Goal: Task Accomplishment & Management: Use online tool/utility

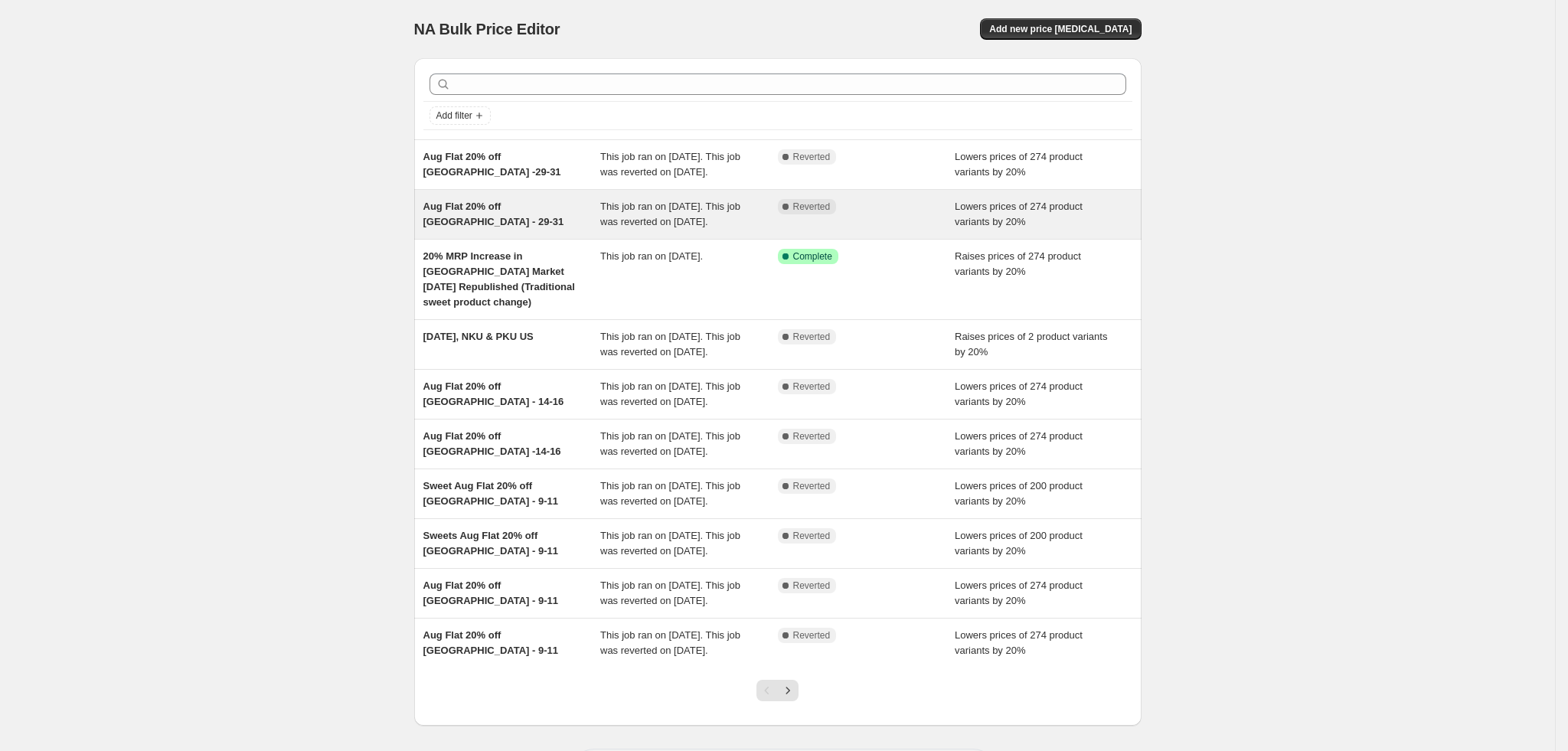
click at [559, 228] on div "Aug Flat 20% off India - 29-31" at bounding box center [512, 214] width 178 height 31
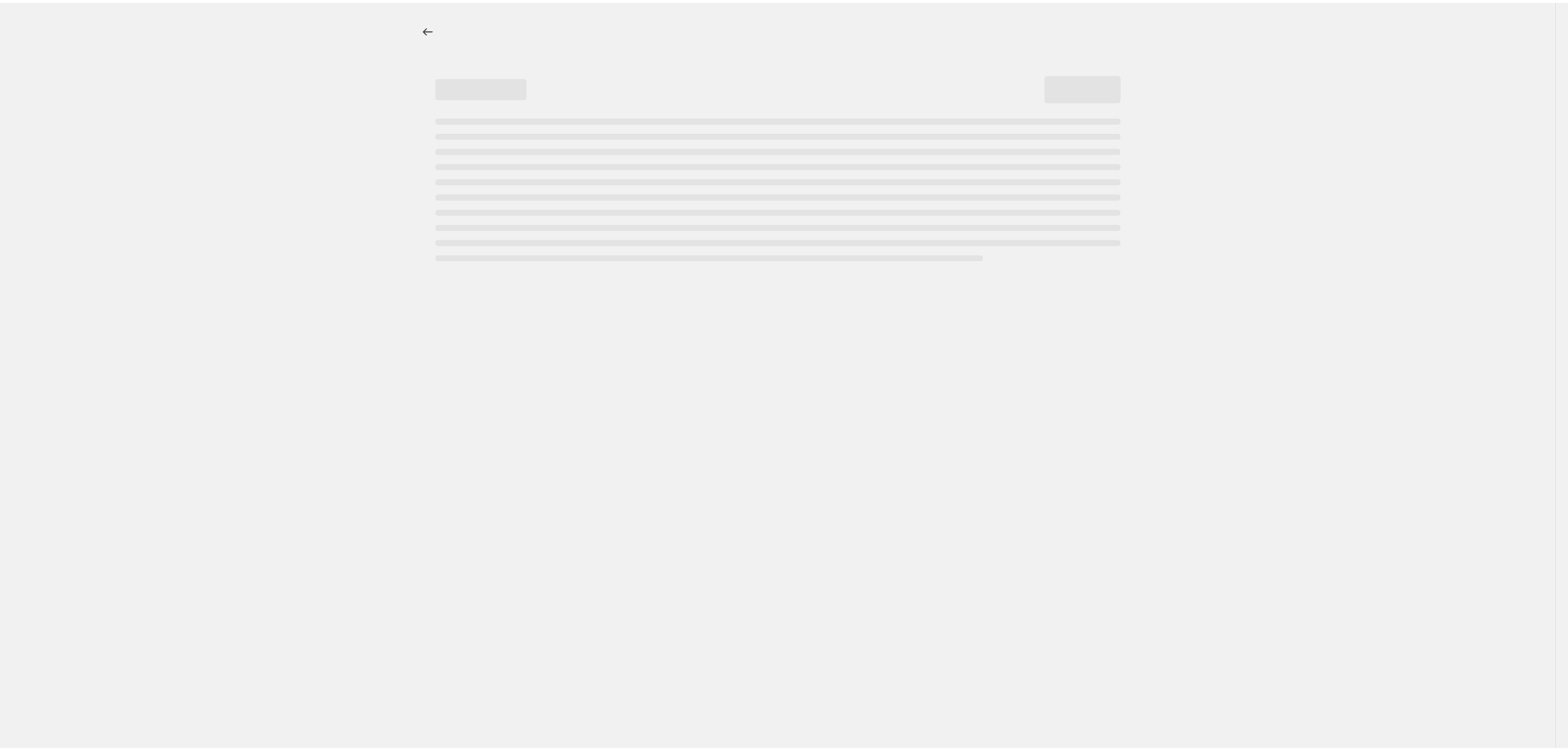
select select "percentage"
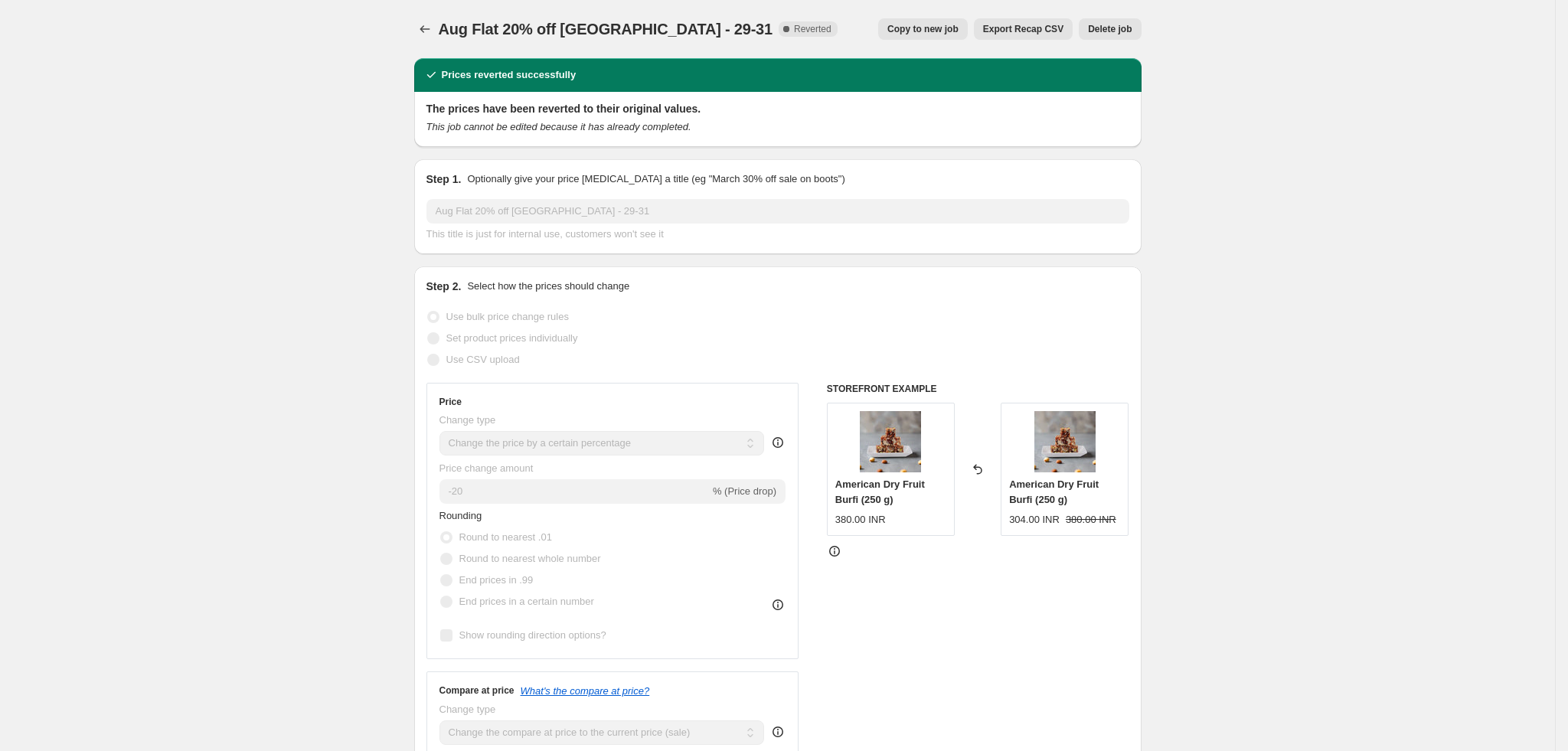
click at [921, 31] on span "Copy to new job" at bounding box center [923, 29] width 71 height 12
select select "percentage"
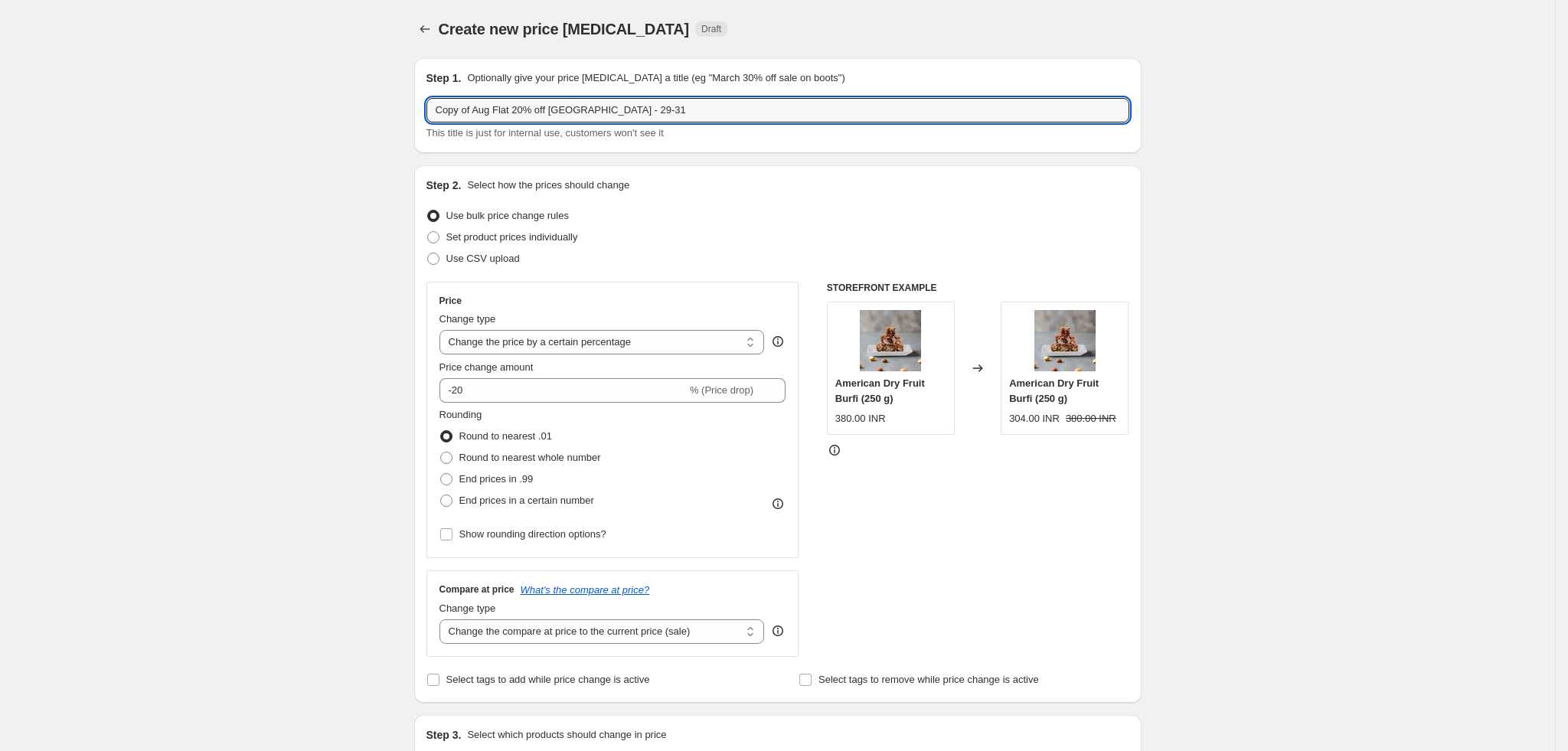
drag, startPoint x: 499, startPoint y: 109, endPoint x: 364, endPoint y: 117, distance: 135.2
drag, startPoint x: 553, startPoint y: 106, endPoint x: 718, endPoint y: 110, distance: 165.0
click at [718, 110] on input "Sep Flat 20% off India - 29-31" at bounding box center [777, 110] width 703 height 25
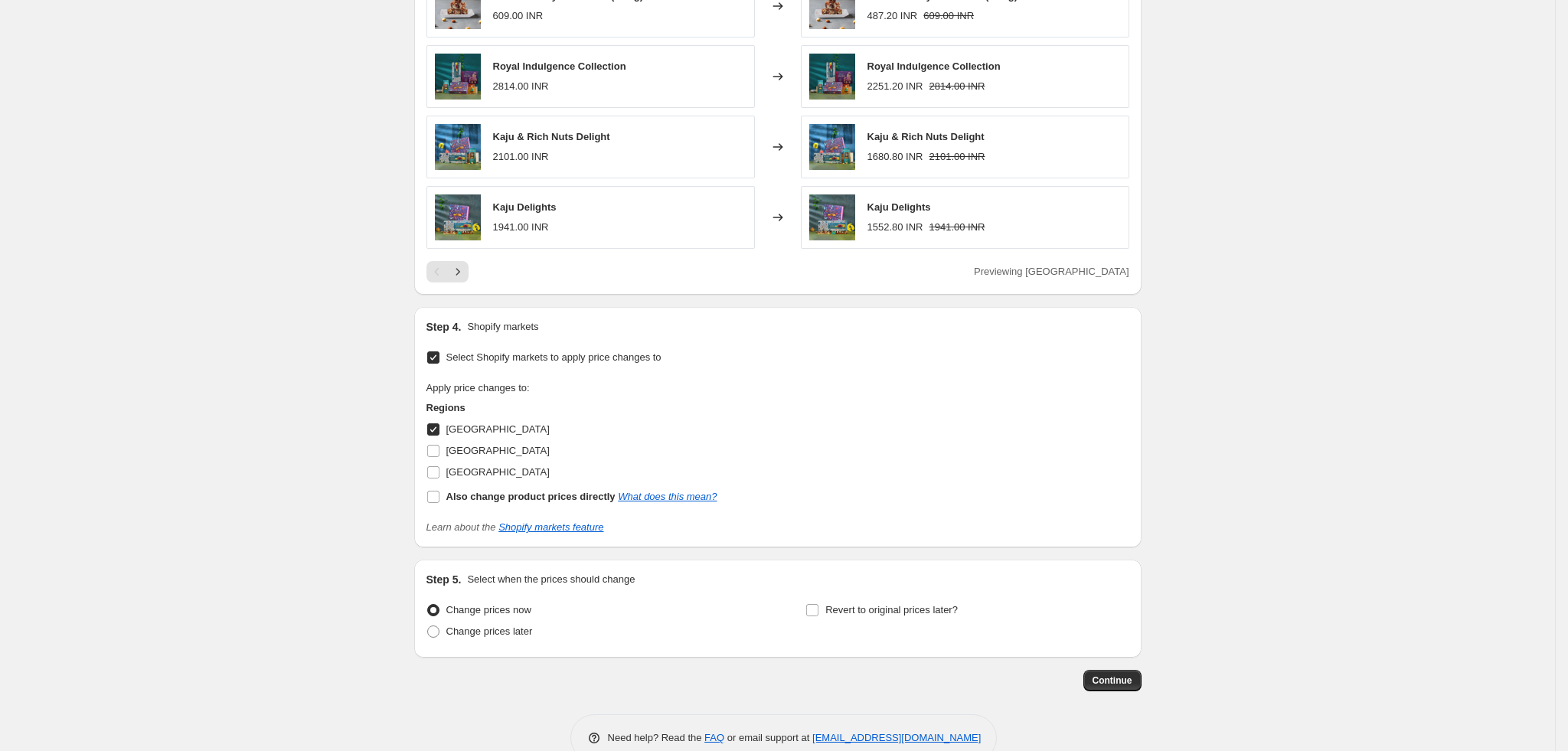
scroll to position [1043, 0]
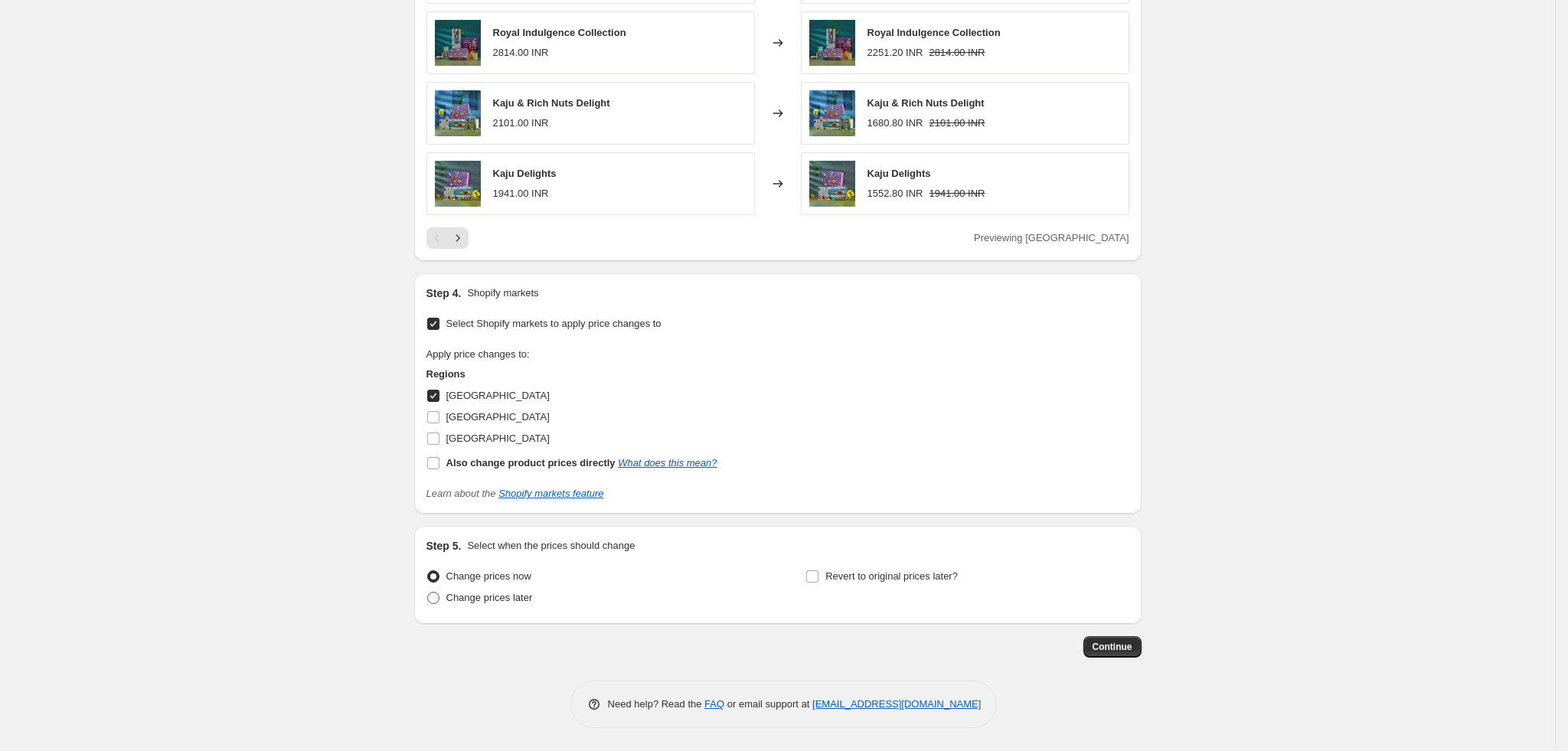
type input "Sep Flat 20% off India - 3-5"
click at [494, 603] on span "Change prices later" at bounding box center [489, 597] width 87 height 11
click at [428, 592] on input "Change prices later" at bounding box center [427, 591] width 1 height 1
radio input "true"
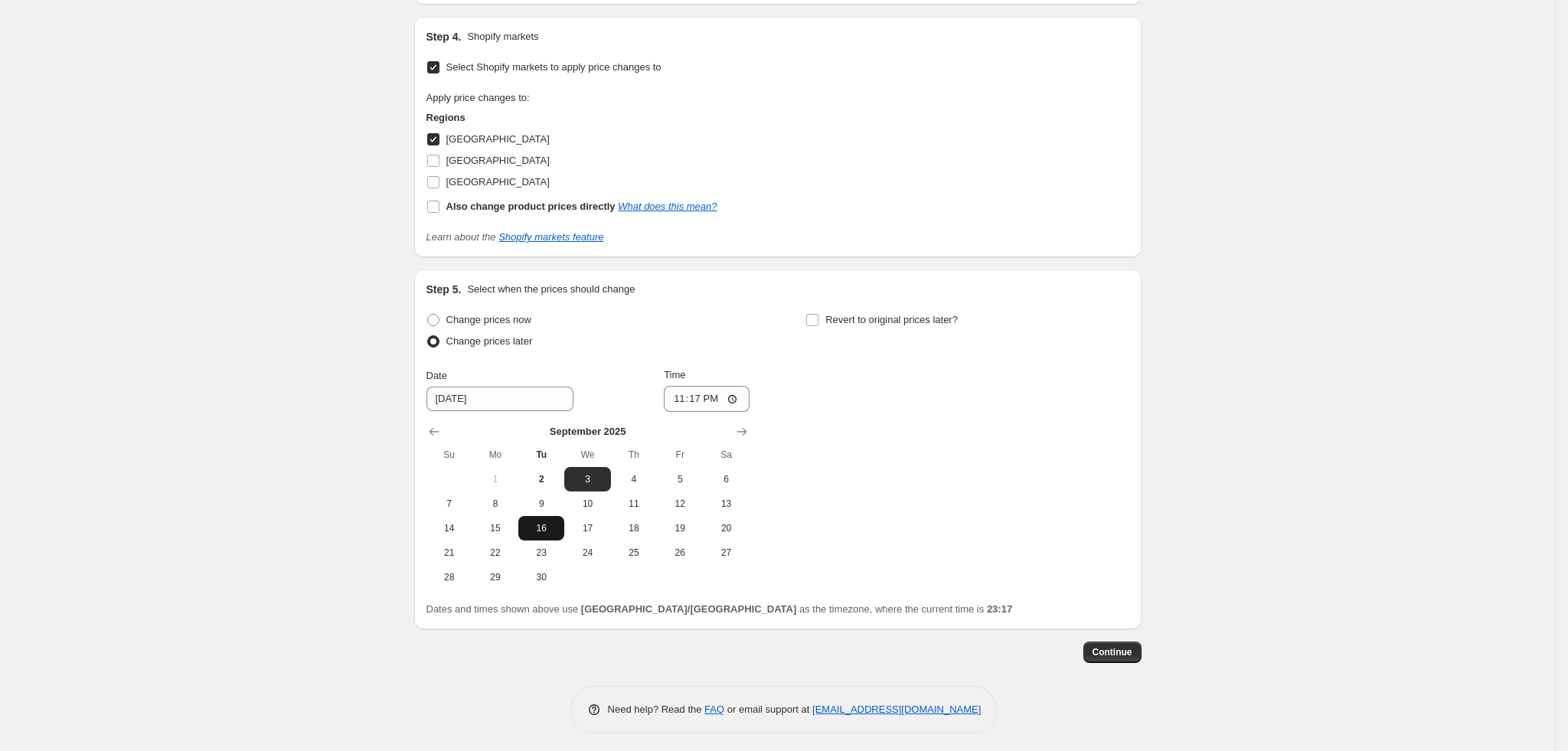
scroll to position [1305, 0]
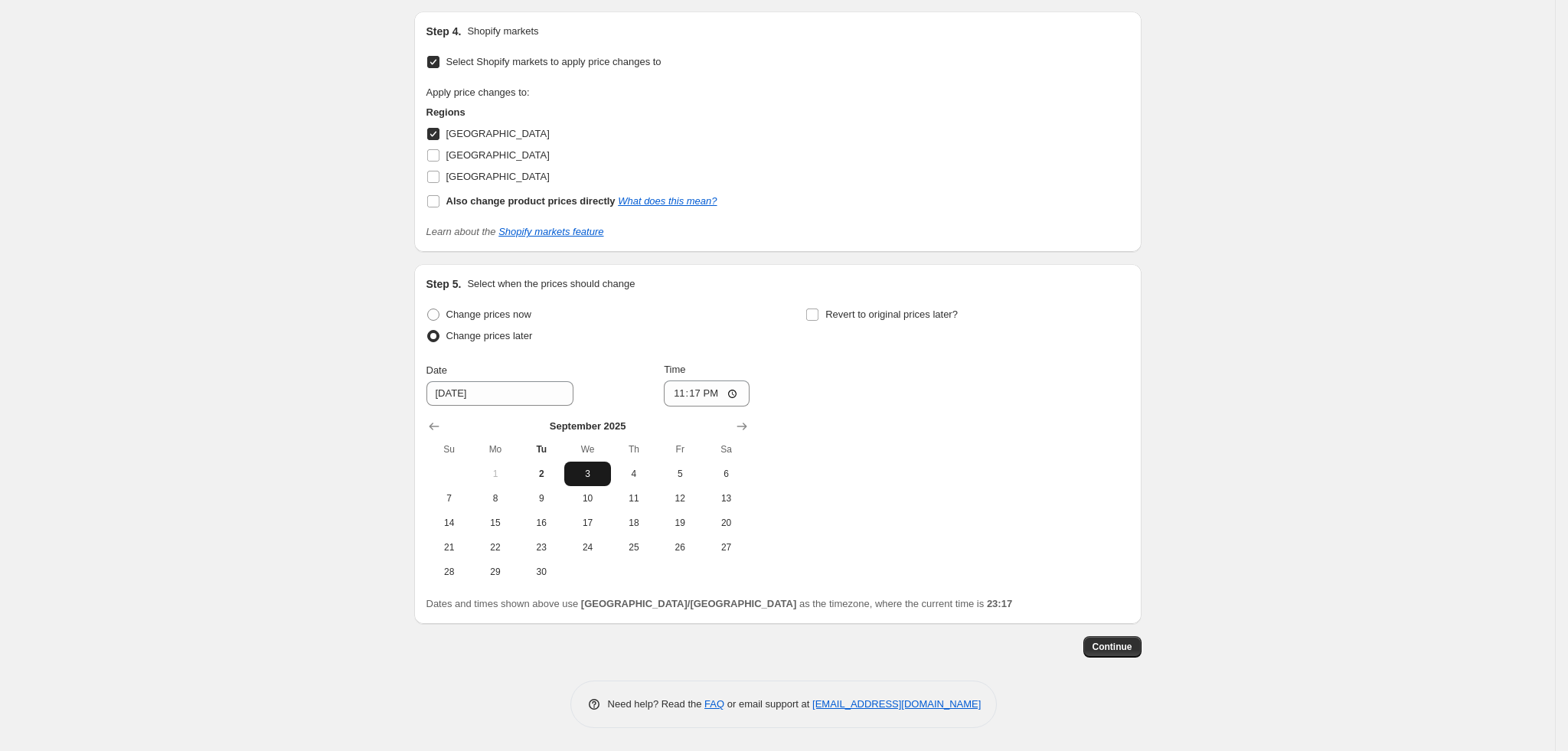
click at [590, 476] on span "3" at bounding box center [587, 473] width 33 height 12
click at [682, 393] on input "23:17" at bounding box center [707, 393] width 86 height 26
type input "00:05"
click at [876, 316] on span "Revert to original prices later?" at bounding box center [891, 314] width 133 height 11
click at [819, 316] on input "Revert to original prices later?" at bounding box center [811, 314] width 12 height 12
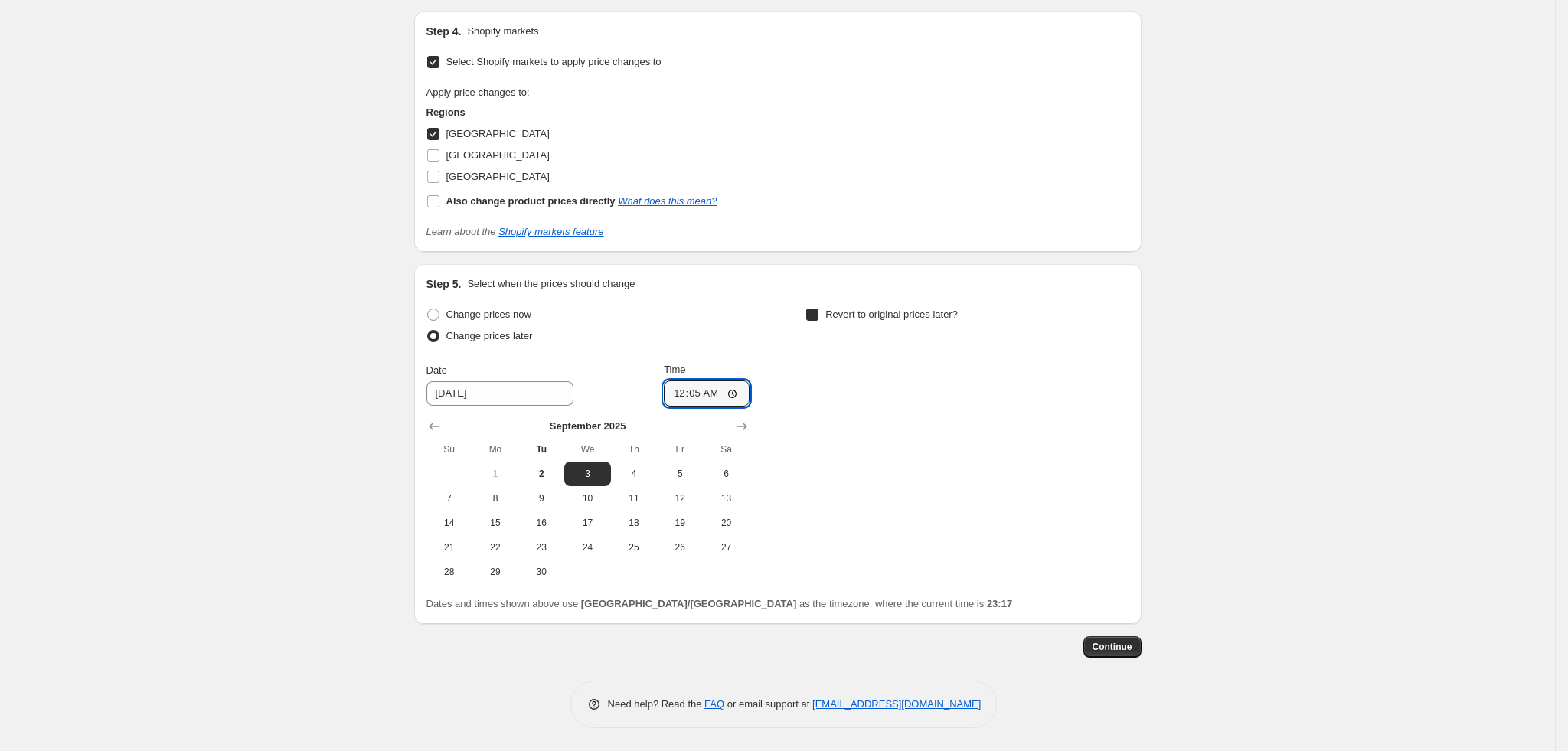
checkbox input "true"
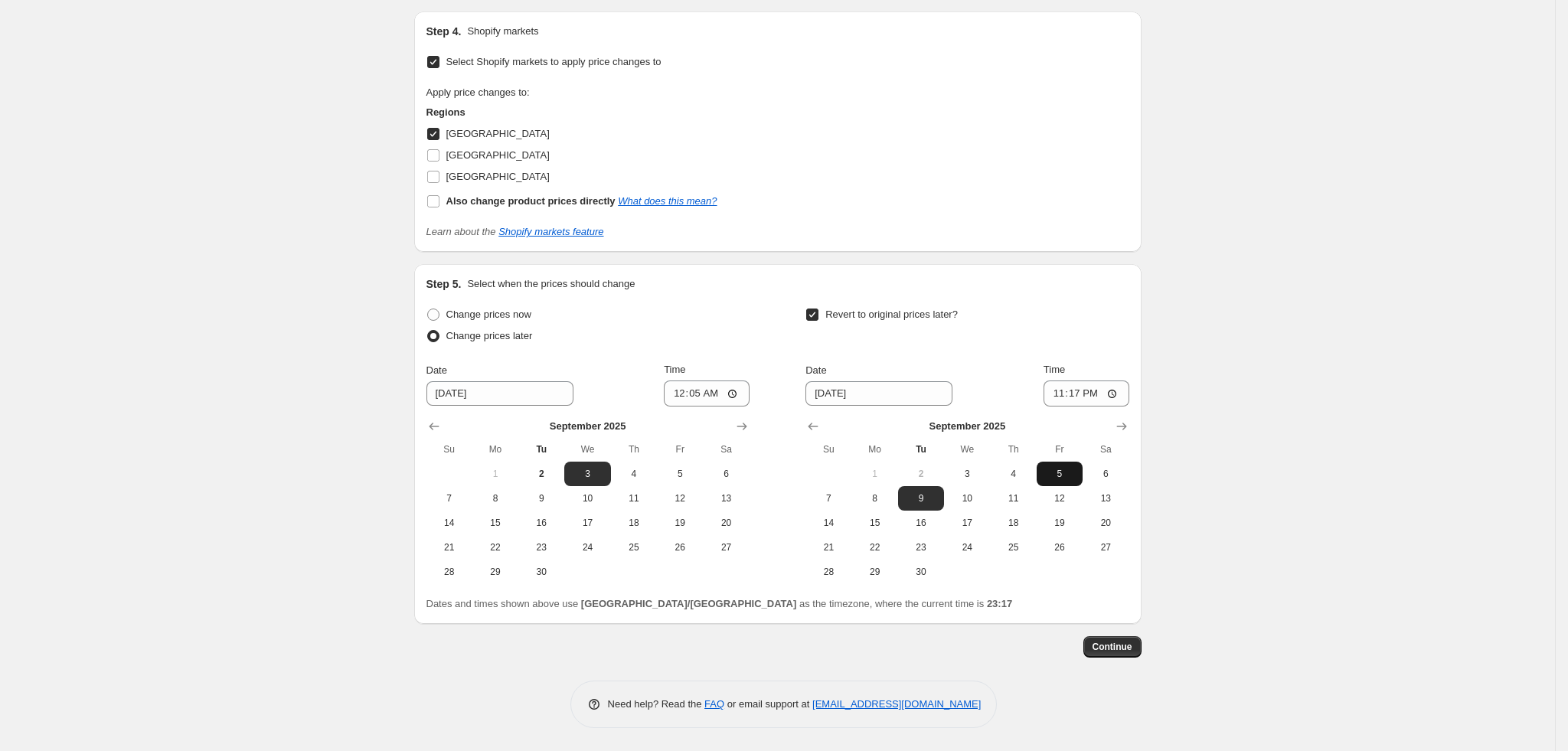
click at [1060, 476] on span "5" at bounding box center [1059, 473] width 33 height 12
type input "9/5/2025"
click at [1058, 392] on input "23:17" at bounding box center [1086, 393] width 86 height 26
type input "23:55"
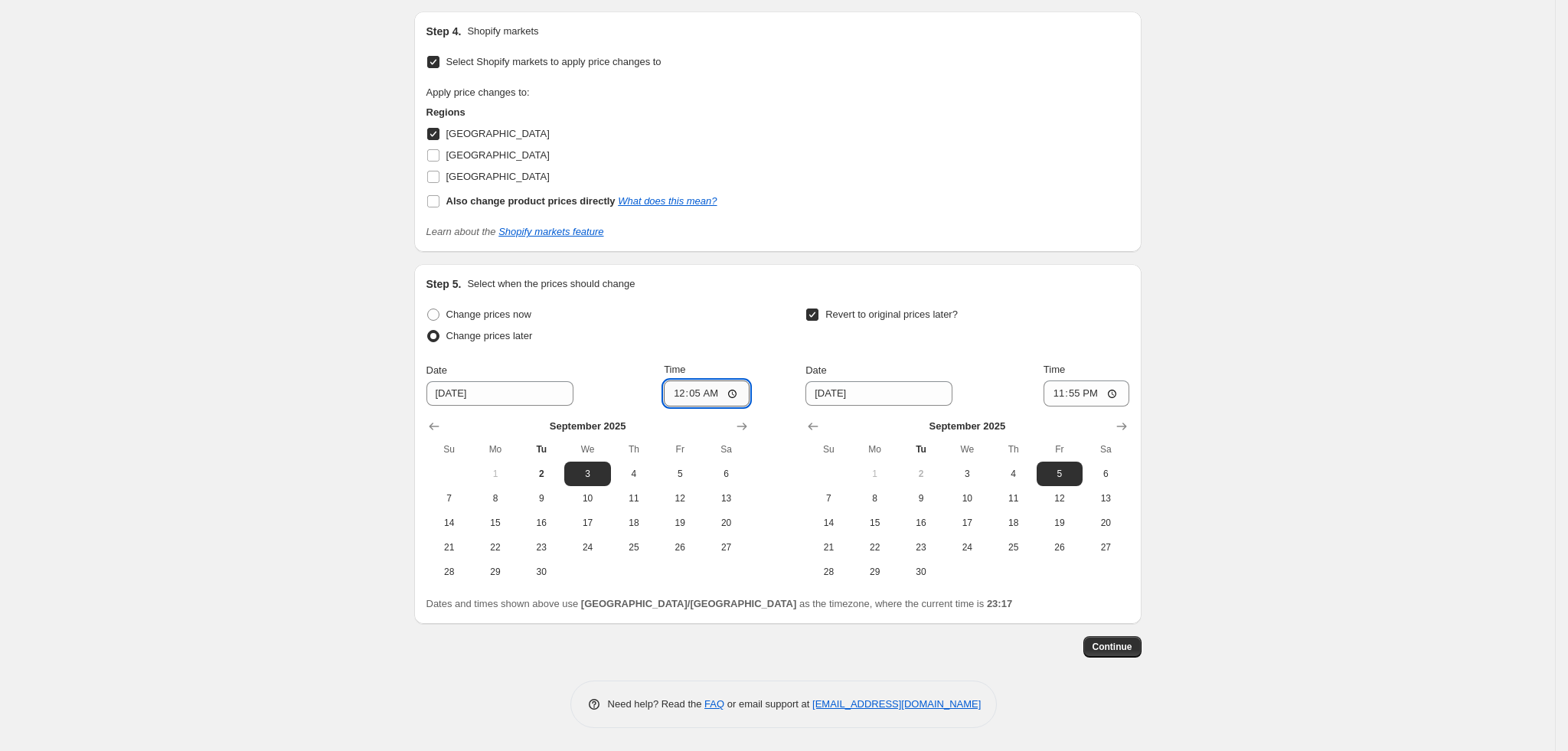
click at [681, 395] on input "00:05" at bounding box center [707, 393] width 86 height 26
type input "00:05"
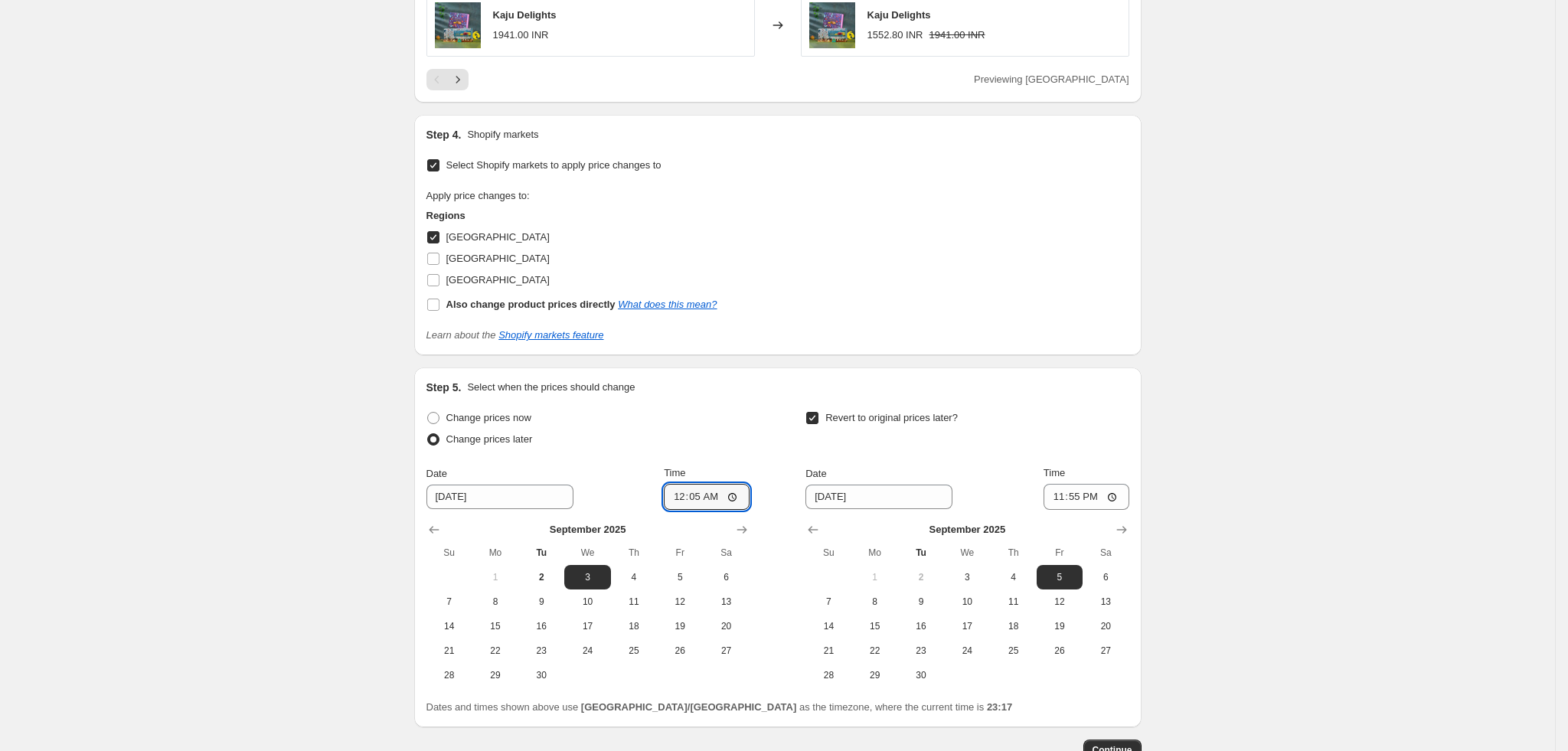
click at [699, 450] on div "Change prices later" at bounding box center [588, 439] width 323 height 21
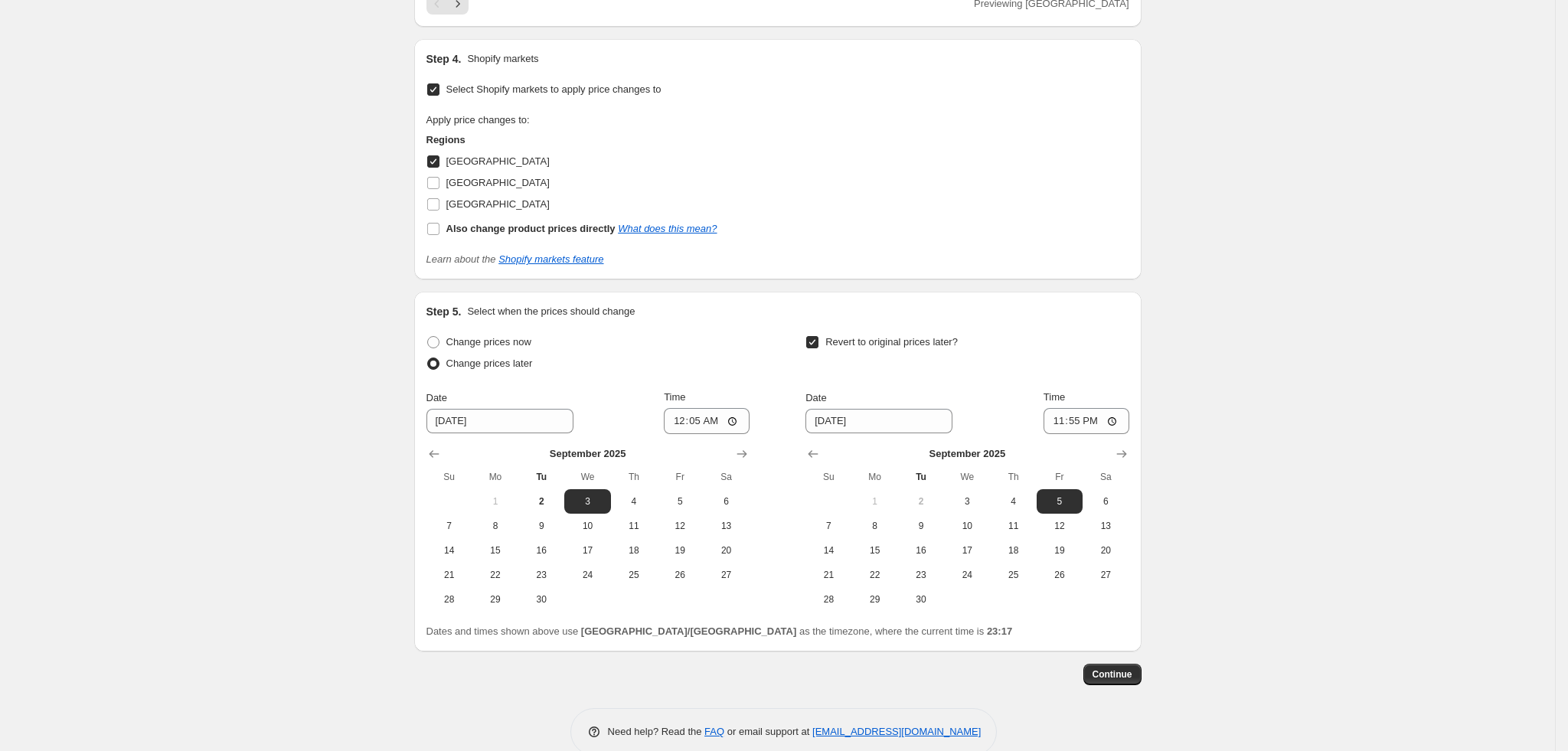
scroll to position [1305, 0]
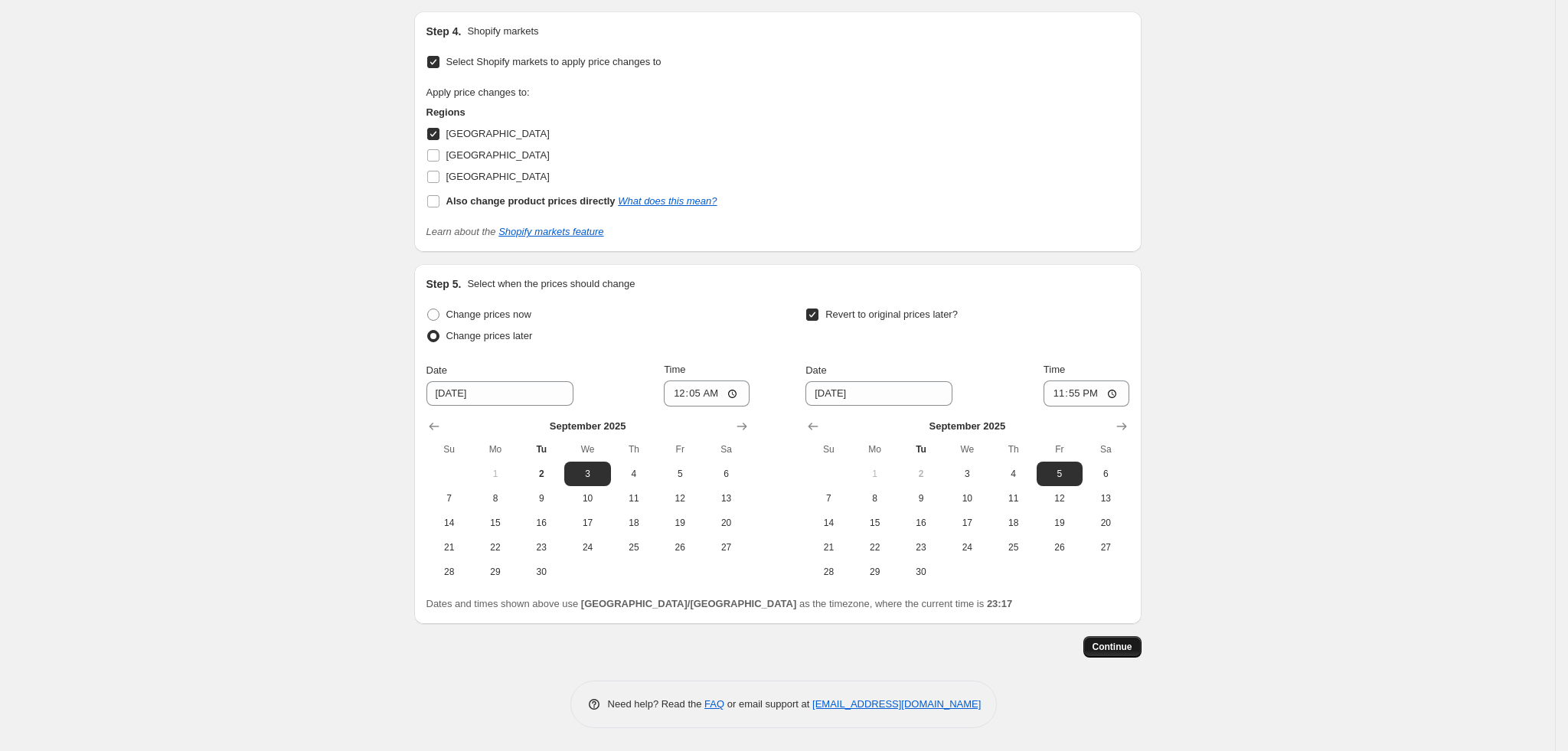
click at [1109, 651] on span "Continue" at bounding box center [1112, 646] width 40 height 12
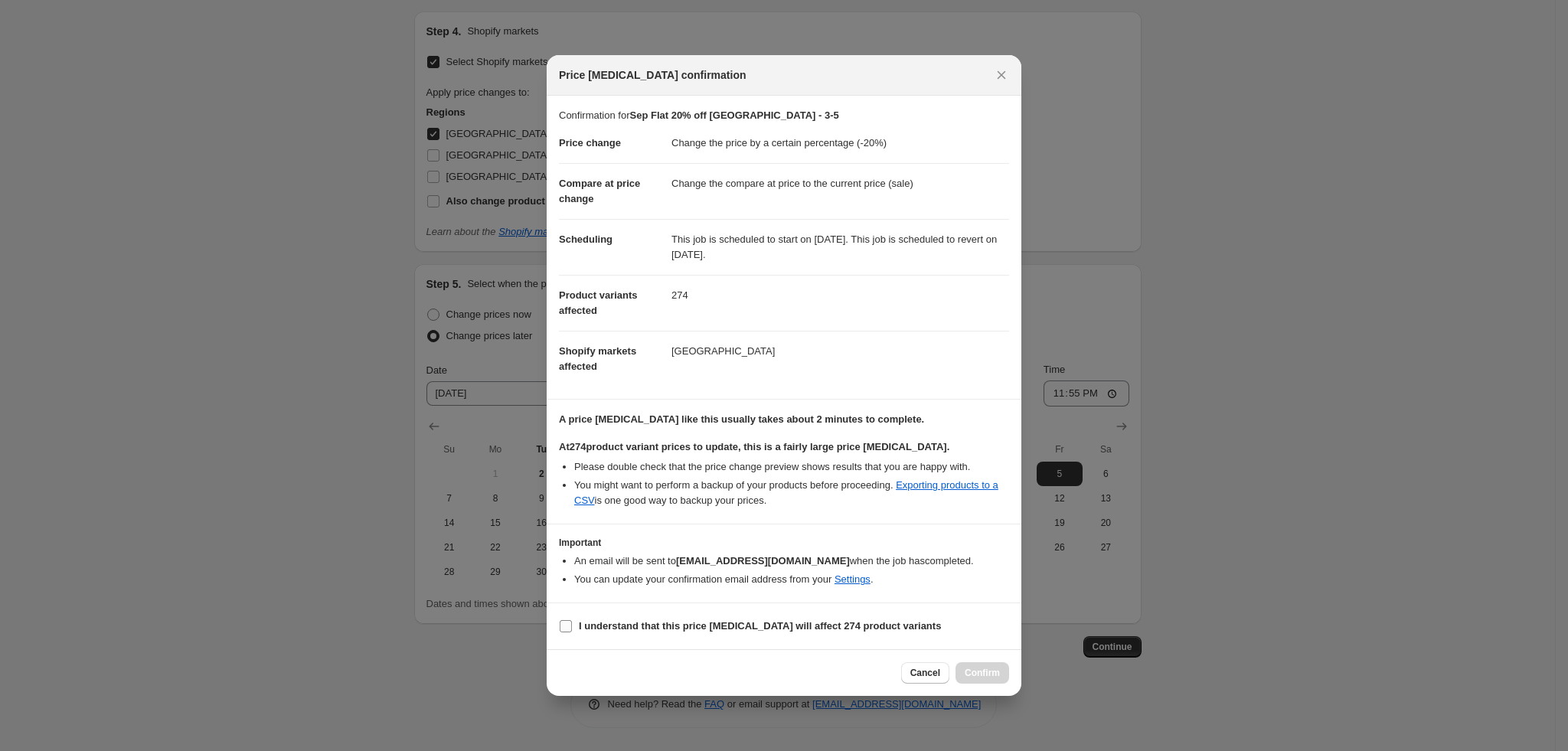
click at [678, 621] on b "I understand that this price change job will affect 274 product variants" at bounding box center [760, 626] width 362 height 11
click at [572, 621] on input "I understand that this price change job will affect 274 product variants" at bounding box center [565, 626] width 12 height 12
checkbox input "true"
click at [979, 670] on span "Confirm" at bounding box center [982, 672] width 35 height 12
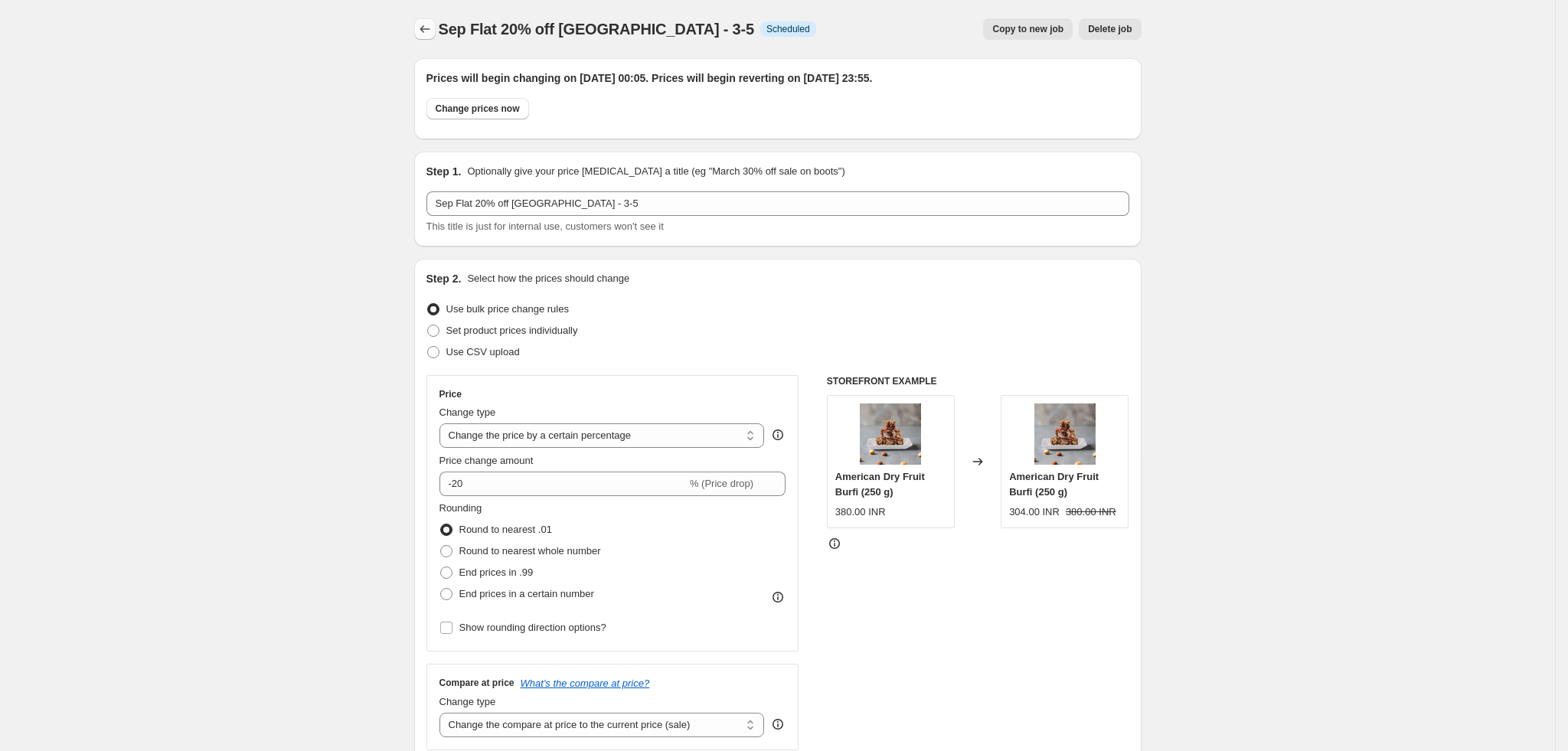
click at [426, 33] on icon "Price change jobs" at bounding box center [425, 29] width 15 height 15
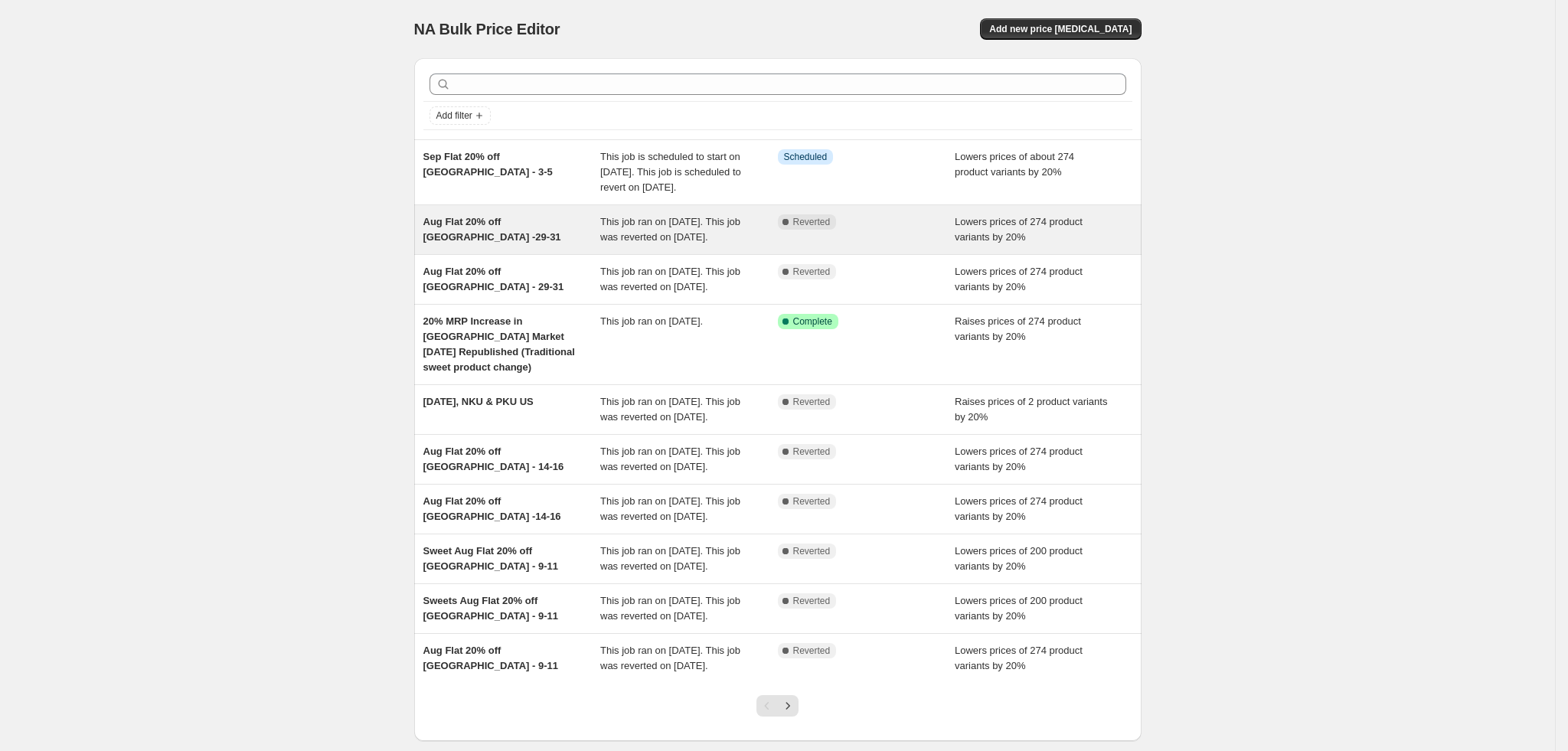
click at [561, 242] on span "Aug Flat 20% off USA -29-31" at bounding box center [492, 229] width 138 height 27
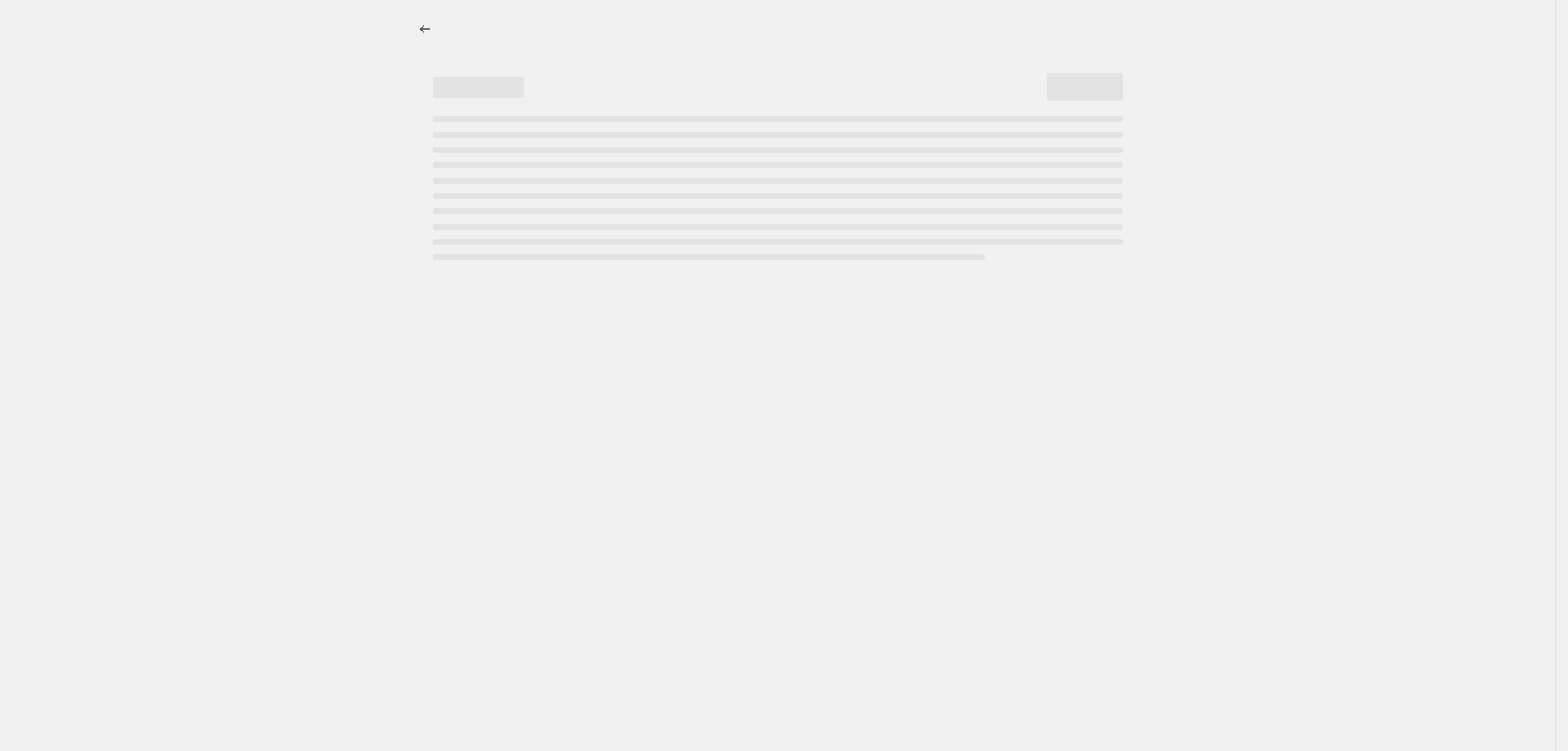
select select "percentage"
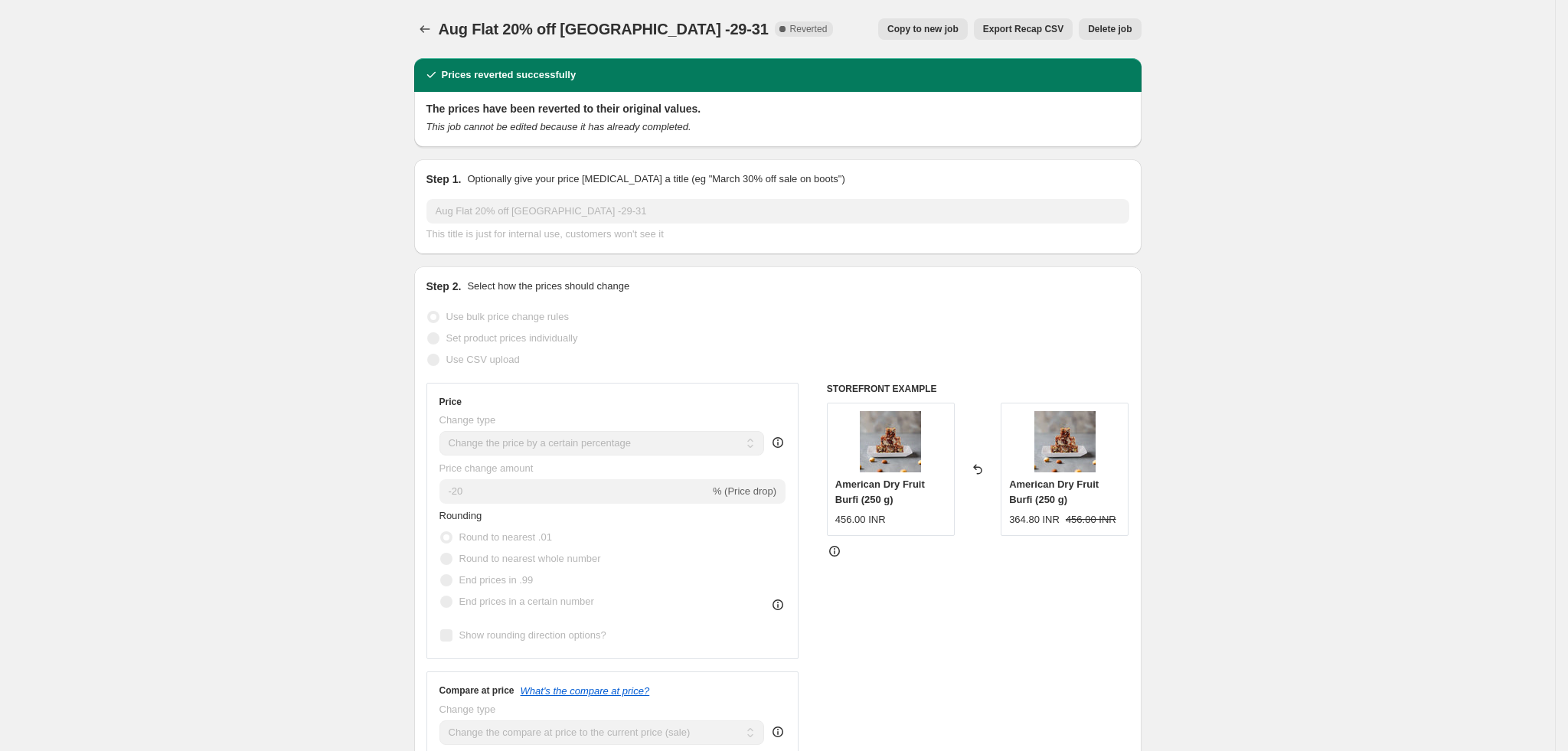
click at [916, 29] on span "Copy to new job" at bounding box center [923, 29] width 71 height 12
select select "percentage"
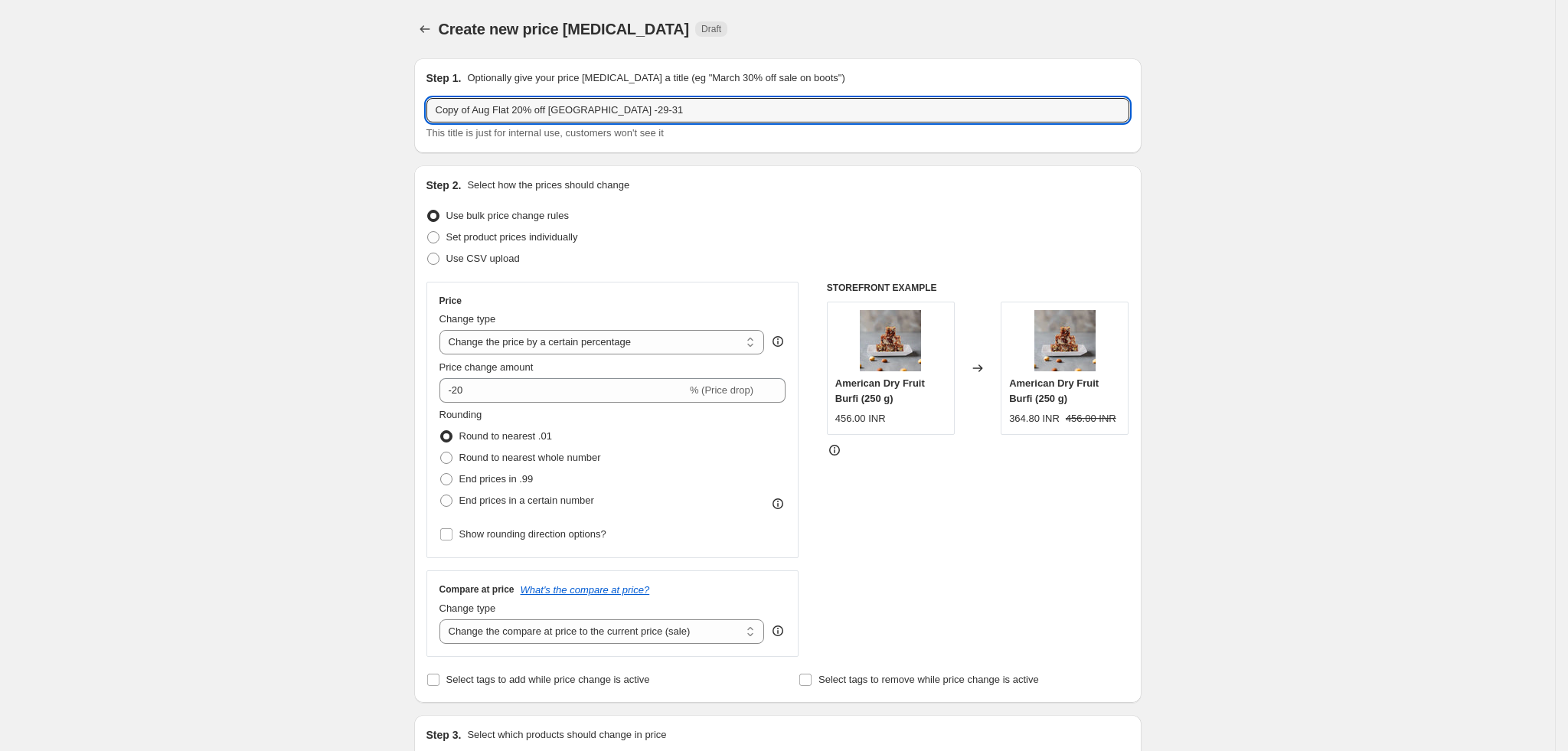
drag, startPoint x: 499, startPoint y: 108, endPoint x: 344, endPoint y: 117, distance: 155.3
drag, startPoint x: 550, startPoint y: 112, endPoint x: 699, endPoint y: 112, distance: 149.0
click at [699, 112] on input "Sep Flat 20% off USA -29-31" at bounding box center [777, 110] width 703 height 25
type input "Sep Flat 20% off USA -3-5"
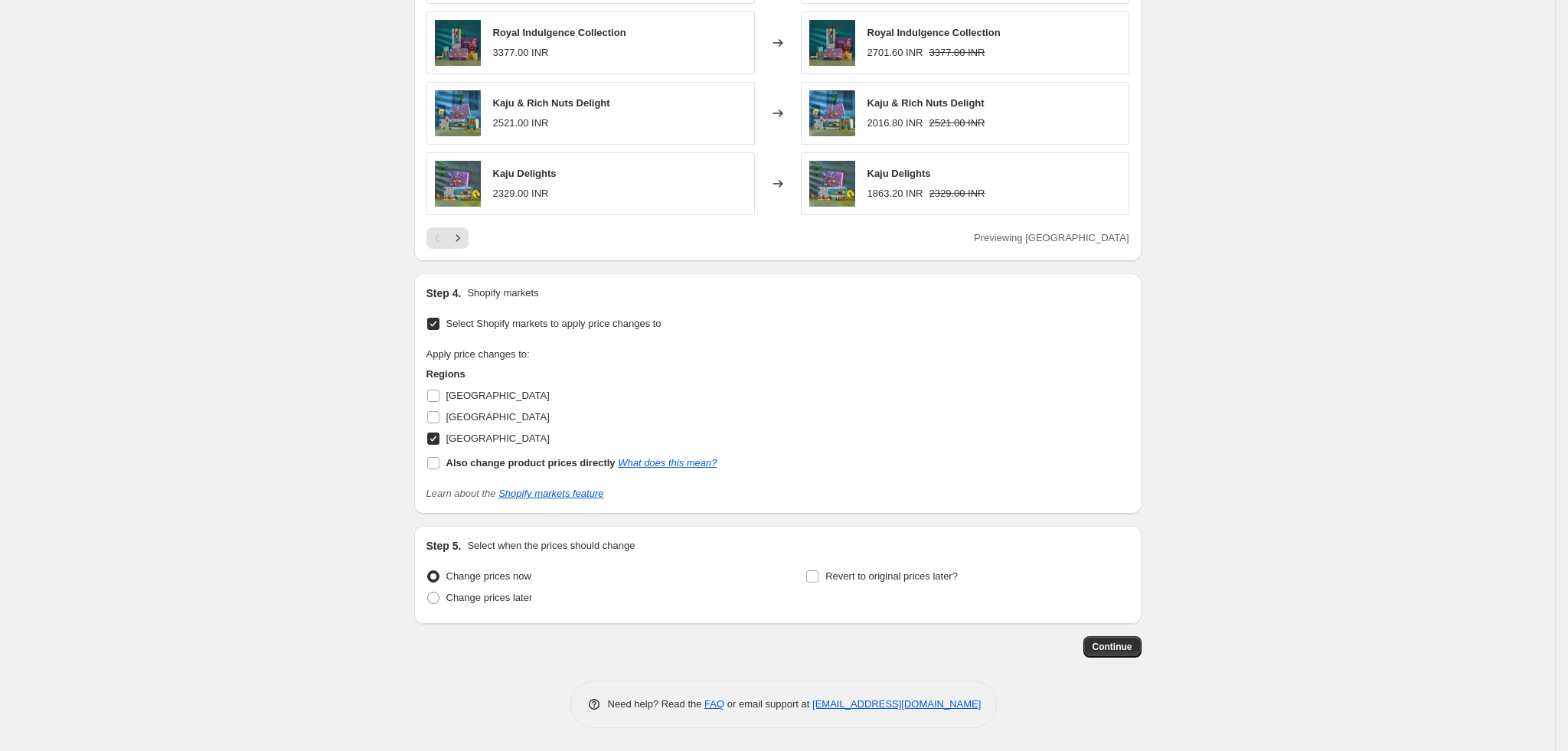
scroll to position [1043, 0]
click at [527, 595] on span "Change prices later" at bounding box center [489, 597] width 87 height 11
click at [428, 592] on input "Change prices later" at bounding box center [427, 591] width 1 height 1
radio input "true"
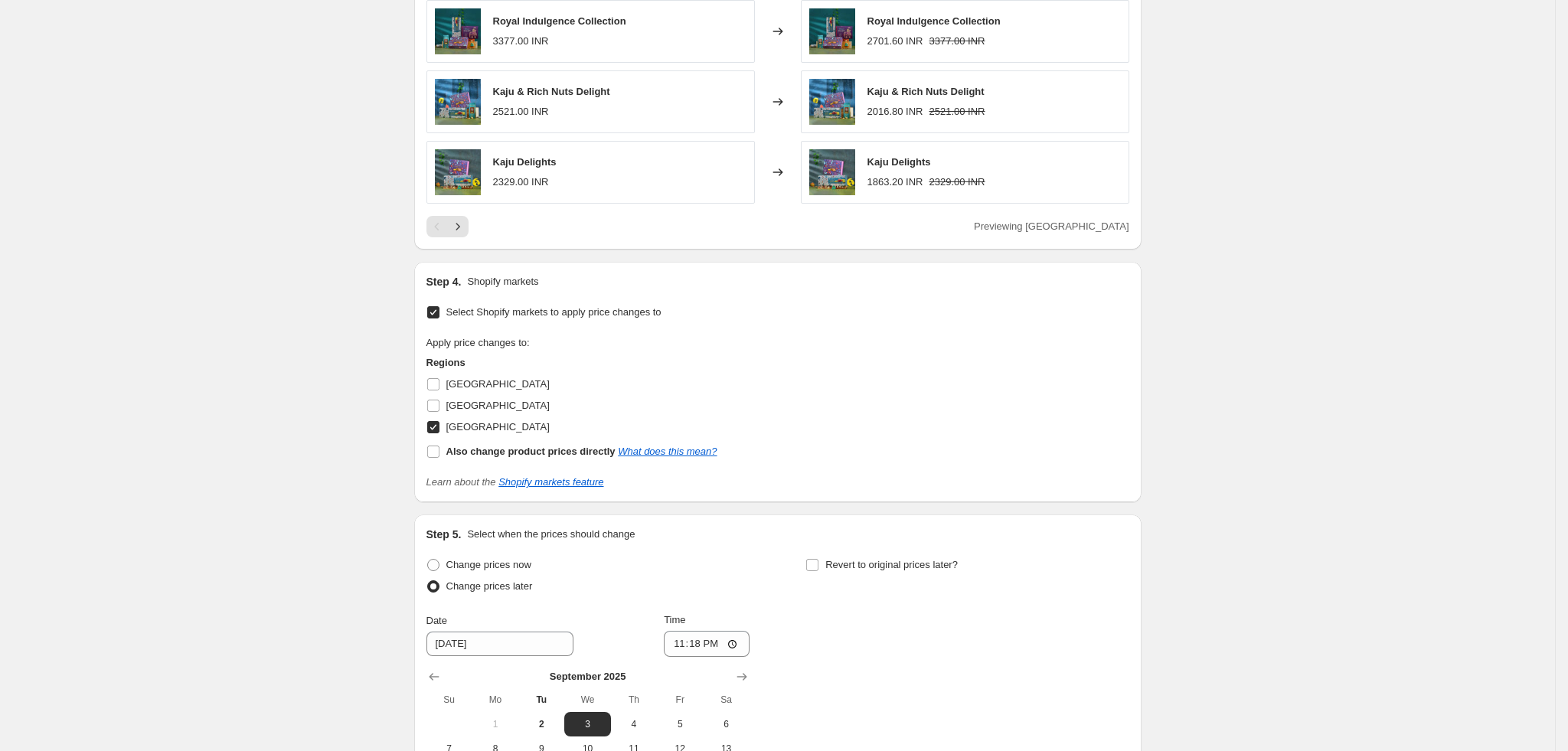
scroll to position [1273, 0]
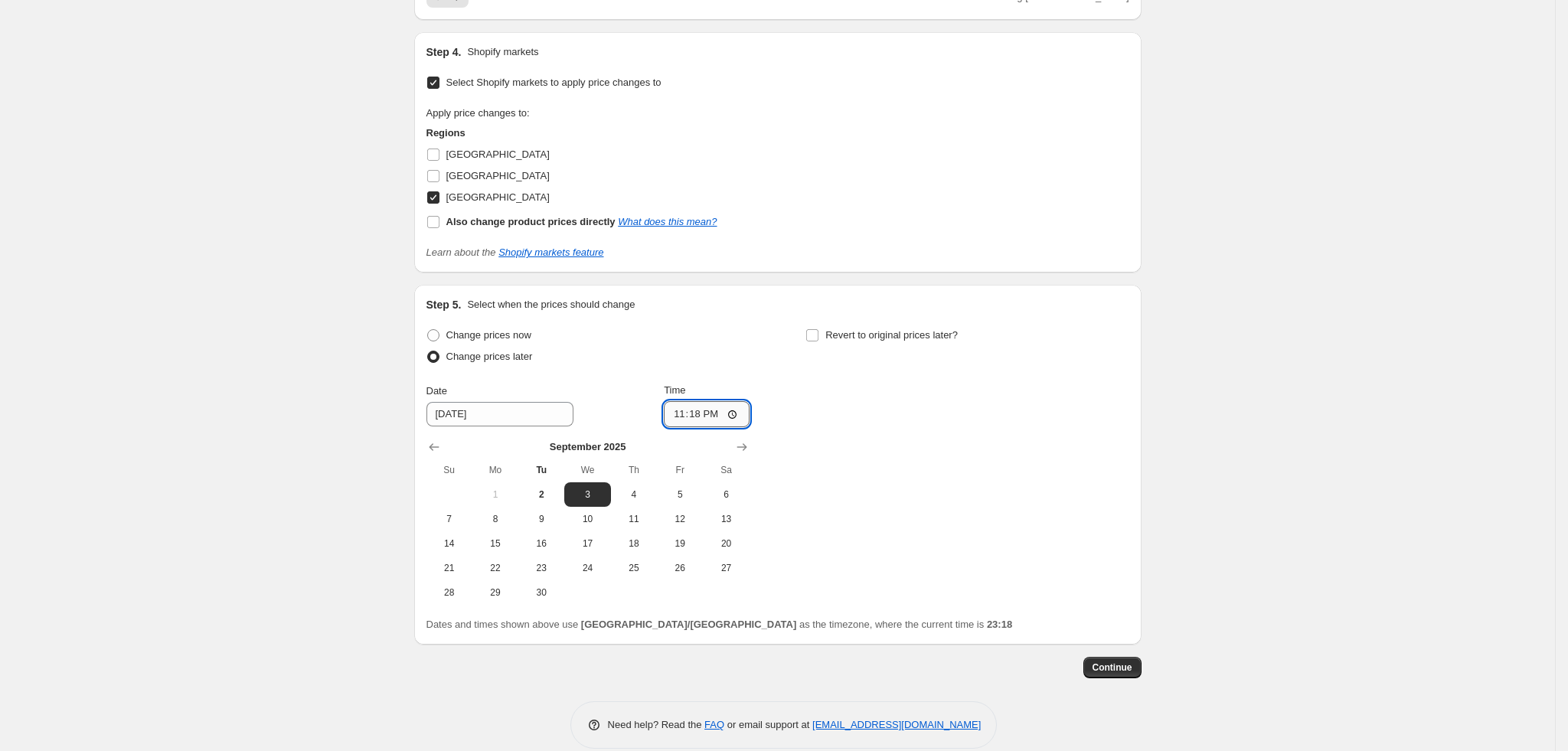
click at [677, 421] on input "23:18" at bounding box center [707, 414] width 86 height 26
type input "00:05"
click at [819, 342] on span at bounding box center [811, 335] width 13 height 13
click at [819, 341] on input "Revert to original prices later?" at bounding box center [811, 335] width 12 height 12
checkbox input "true"
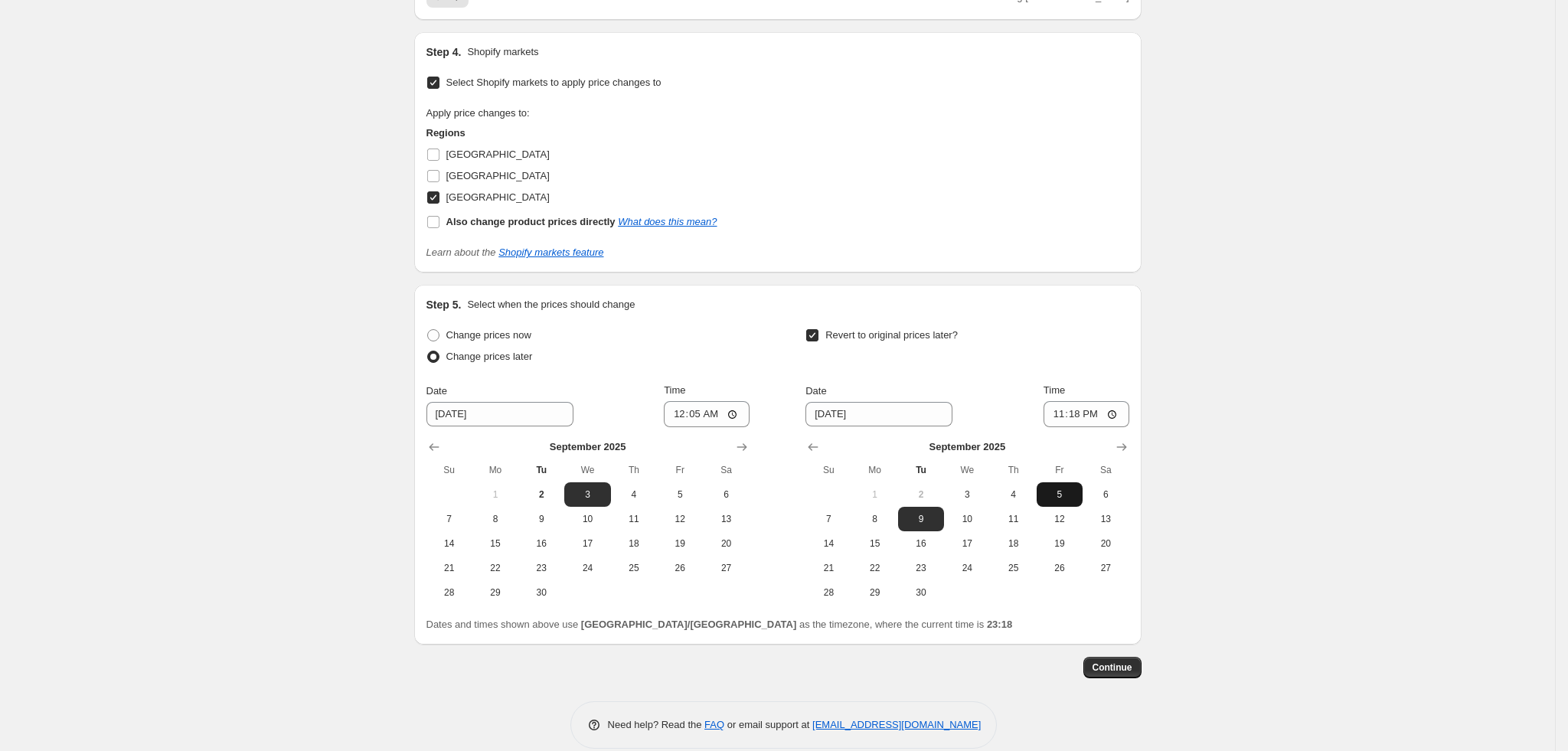
click at [1054, 501] on span "5" at bounding box center [1059, 494] width 33 height 12
type input "9/5/2025"
click at [1060, 427] on input "23:18" at bounding box center [1086, 414] width 86 height 26
type input "23:55"
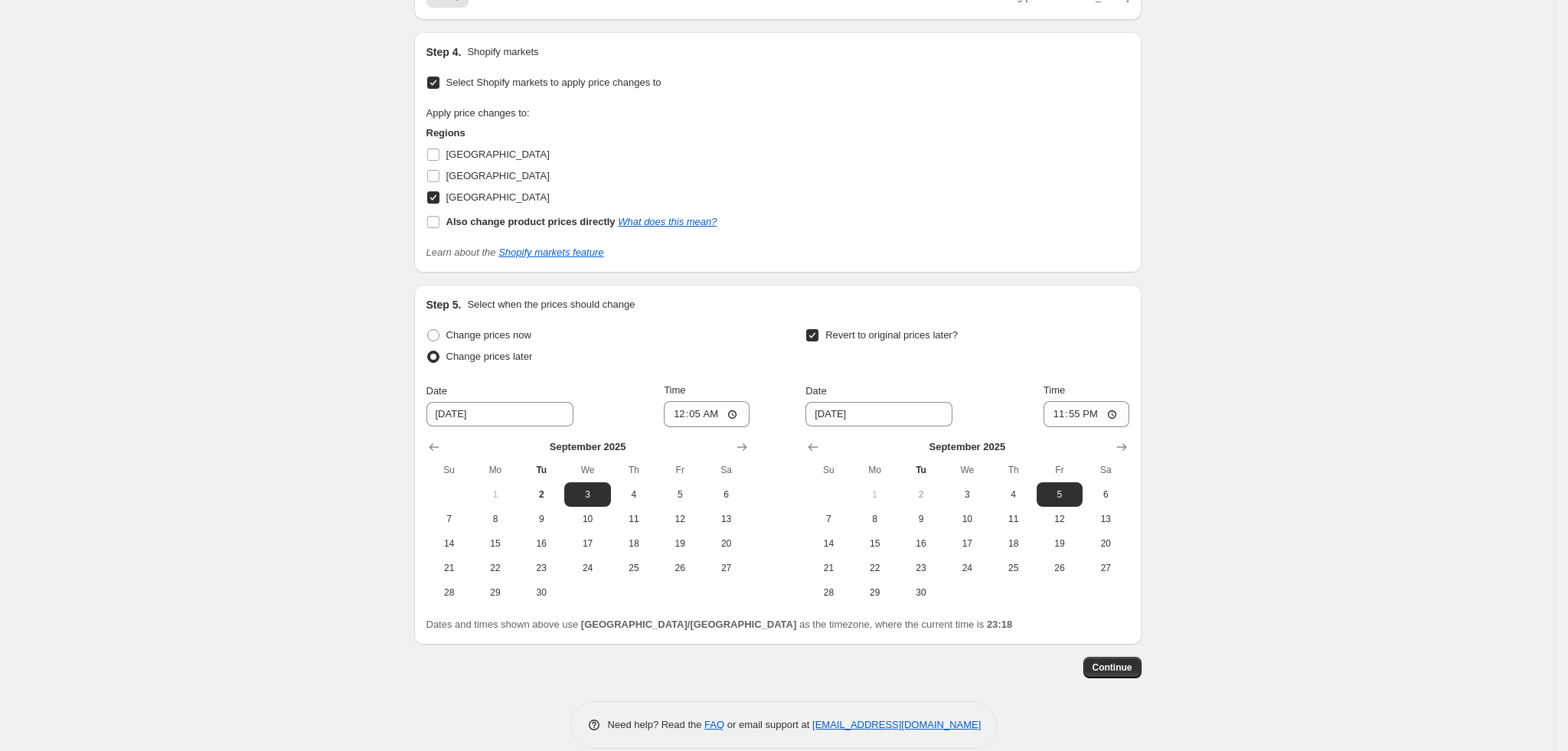
click at [1119, 674] on span "Continue" at bounding box center [1112, 667] width 40 height 12
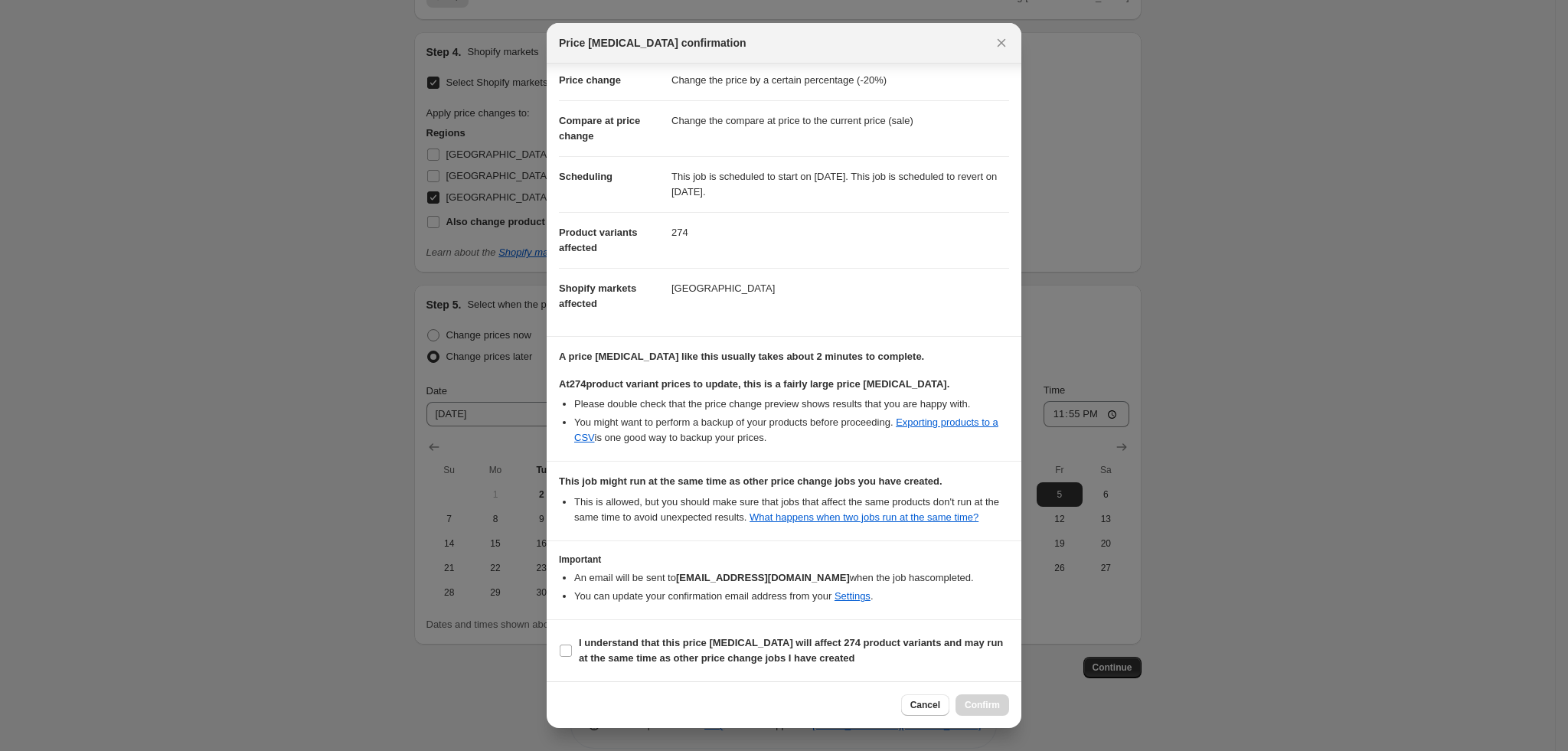
scroll to position [62, 0]
click at [645, 649] on b "I understand that this price change job will affect 274 product variants and ma…" at bounding box center [791, 650] width 424 height 27
click at [572, 649] on input "I understand that this price change job will affect 274 product variants and ma…" at bounding box center [565, 650] width 12 height 12
checkbox input "true"
click at [997, 699] on button "Confirm" at bounding box center [981, 705] width 53 height 21
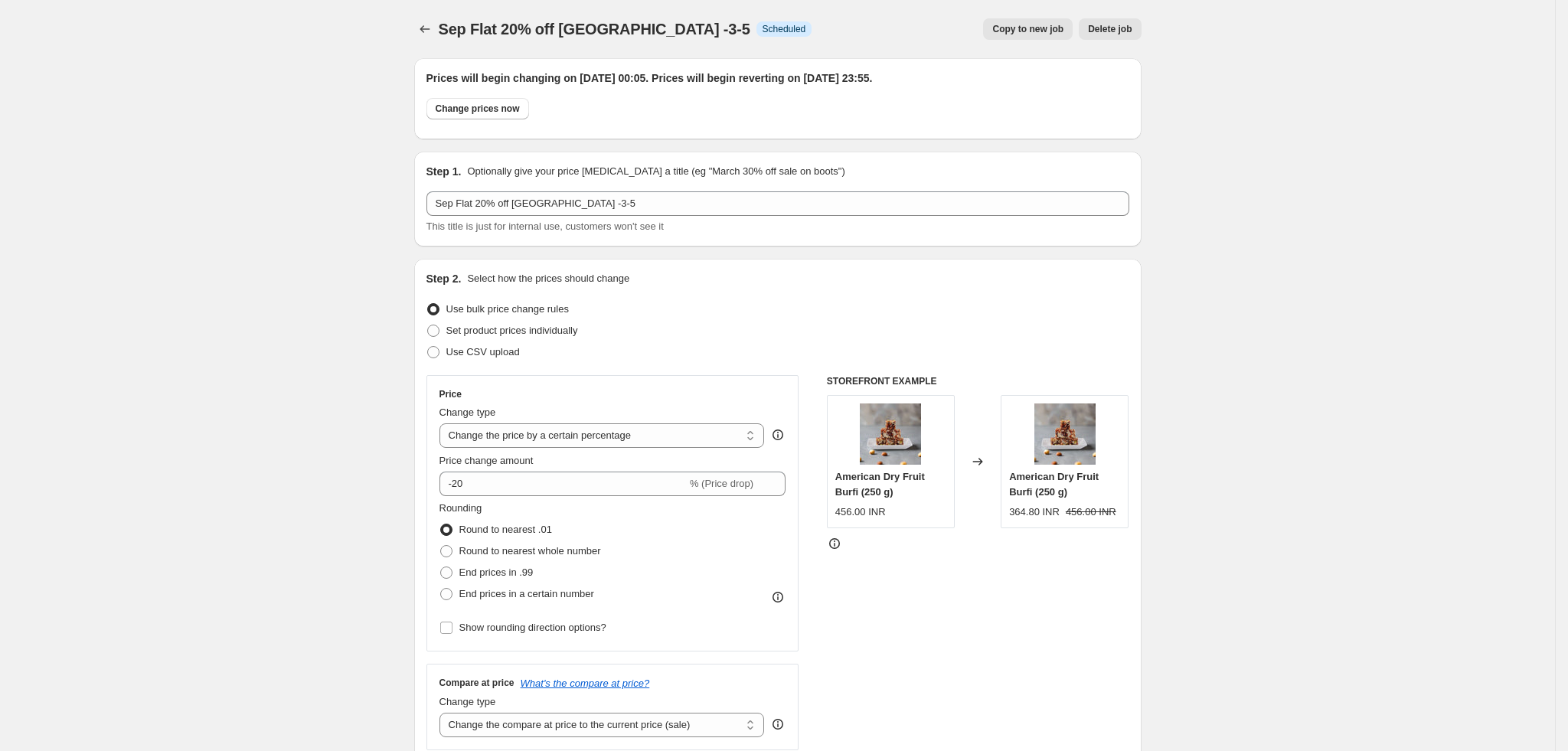
scroll to position [1273, 0]
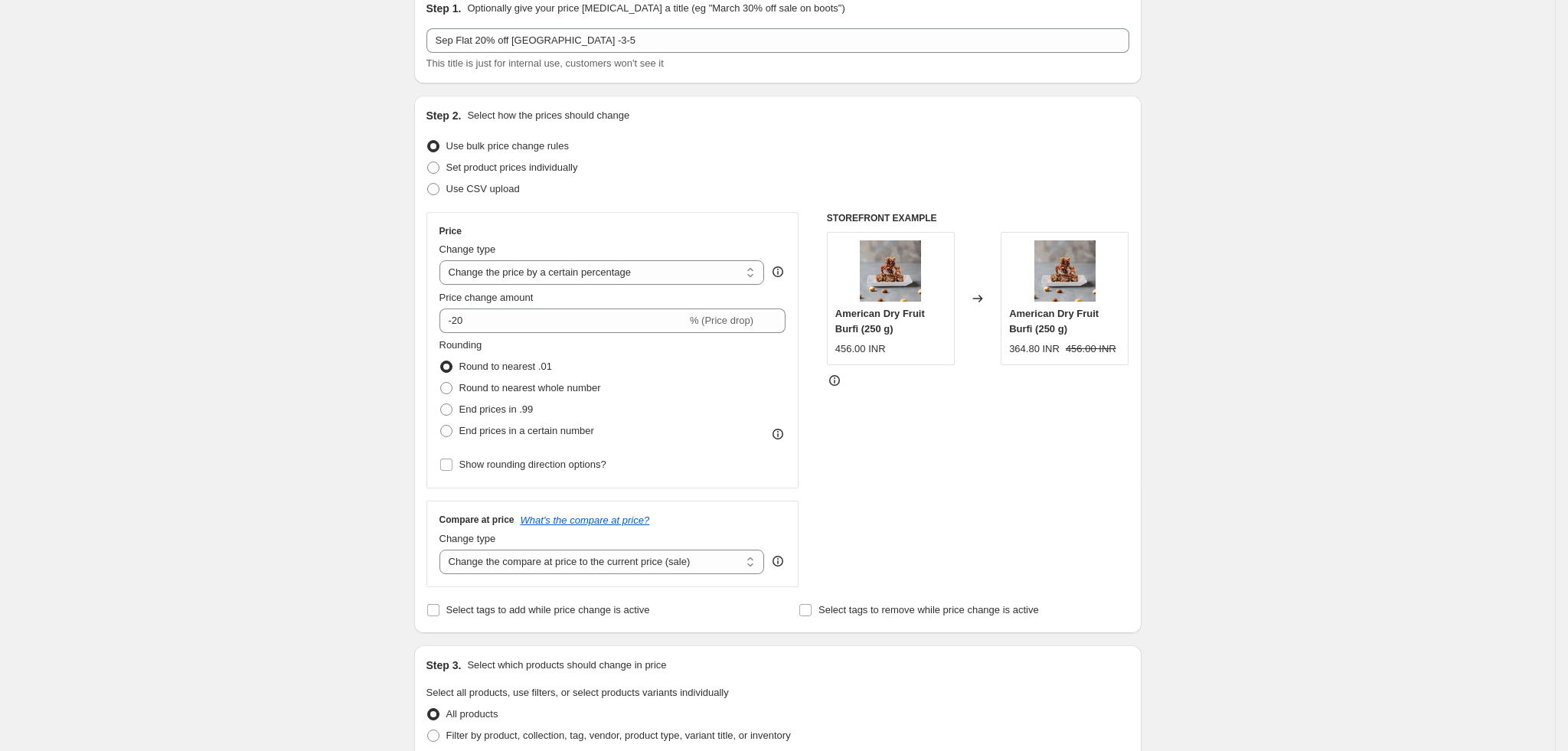
scroll to position [0, 0]
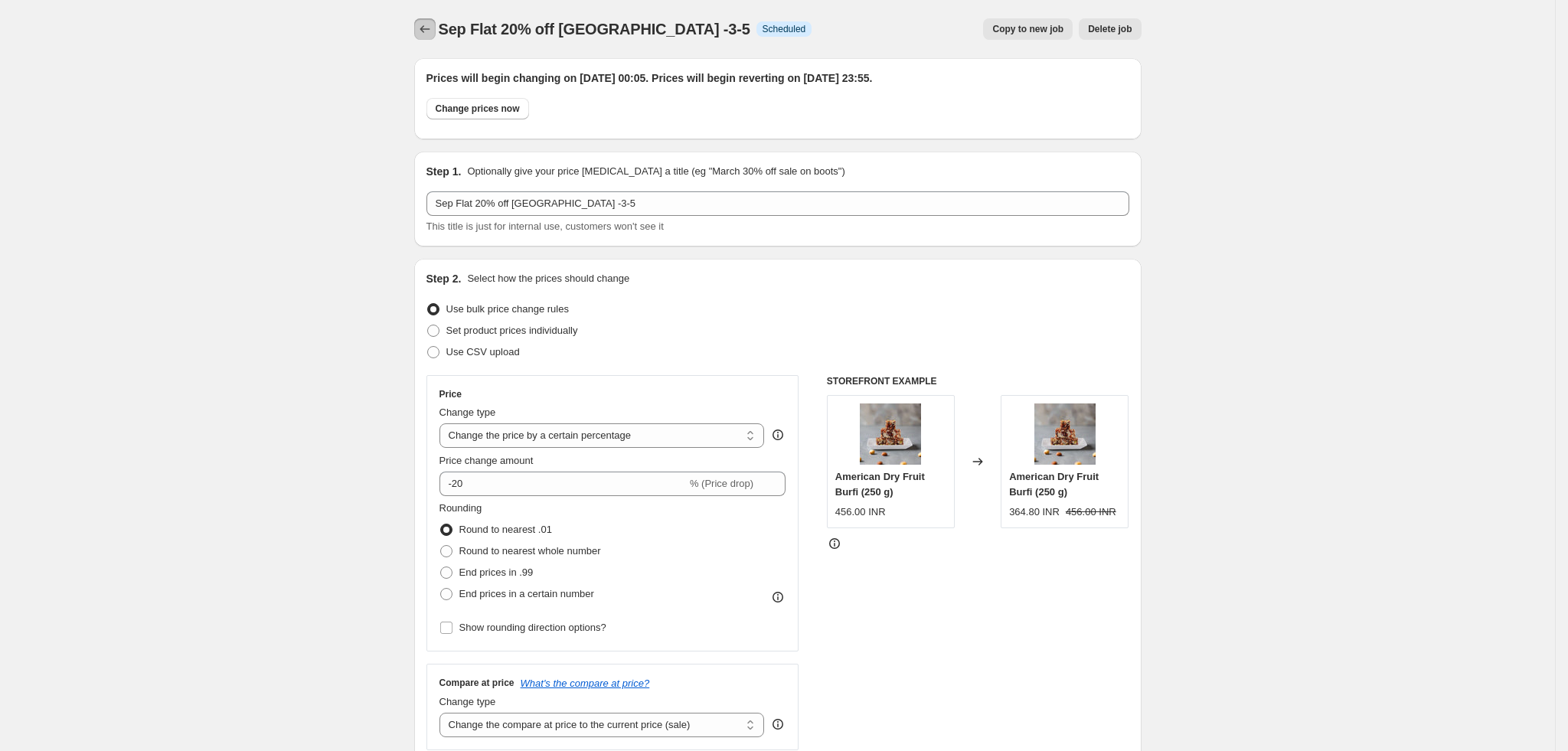
click at [433, 26] on icon "Price change jobs" at bounding box center [425, 29] width 15 height 15
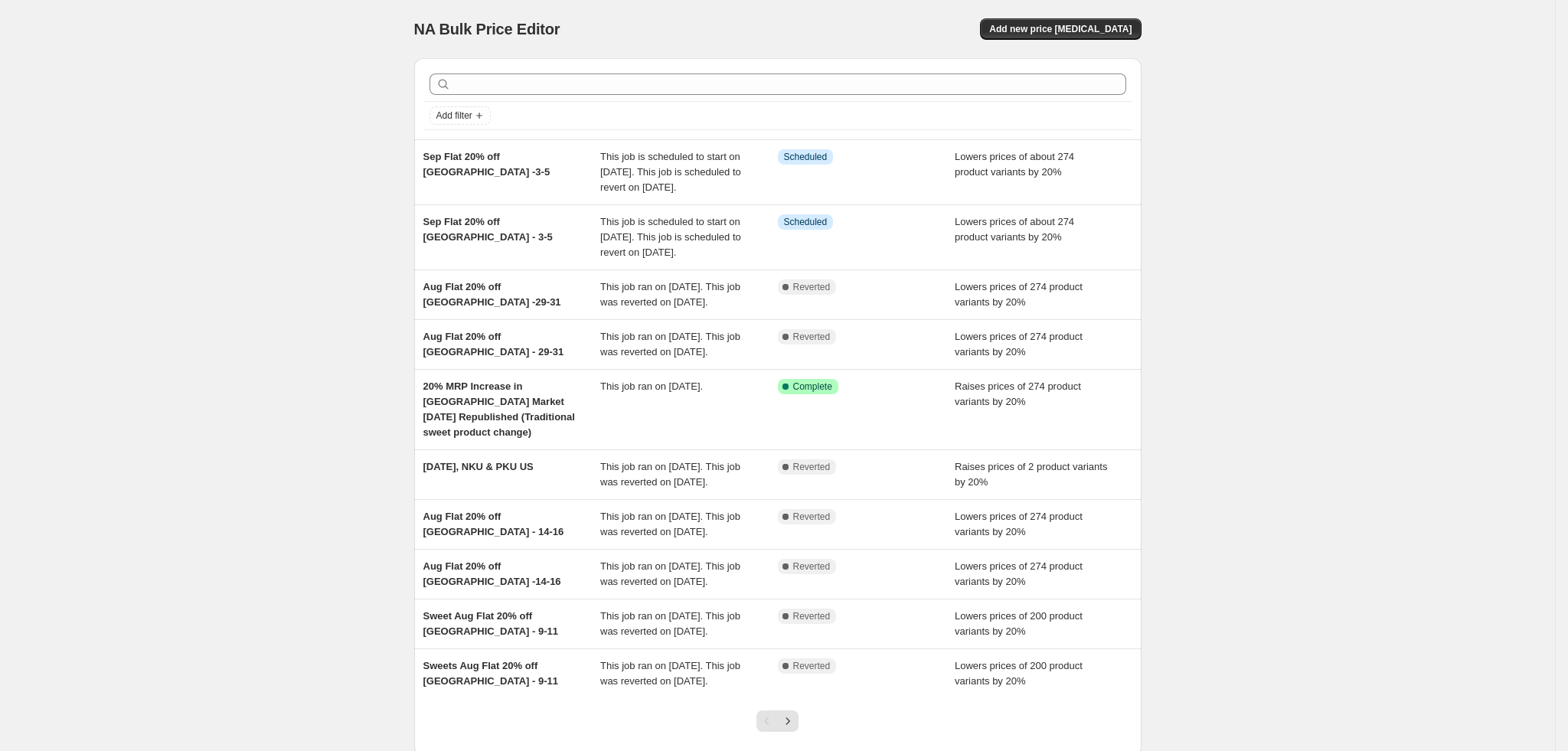
click at [362, 194] on div "NA Bulk Price Editor. This page is ready NA Bulk Price Editor Add new price cha…" at bounding box center [777, 425] width 1555 height 849
